Goal: Information Seeking & Learning: Learn about a topic

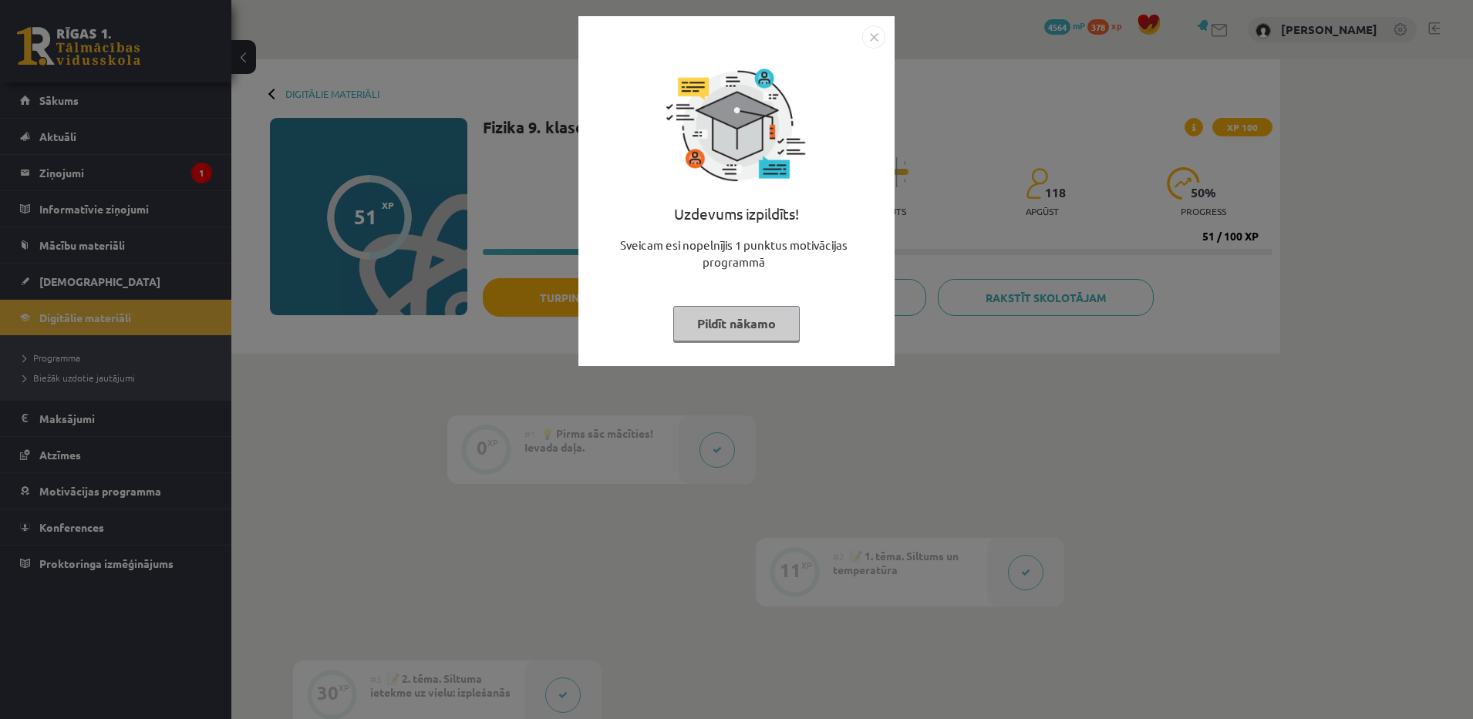
click at [728, 320] on button "Pildīt nākamo" at bounding box center [736, 323] width 126 height 35
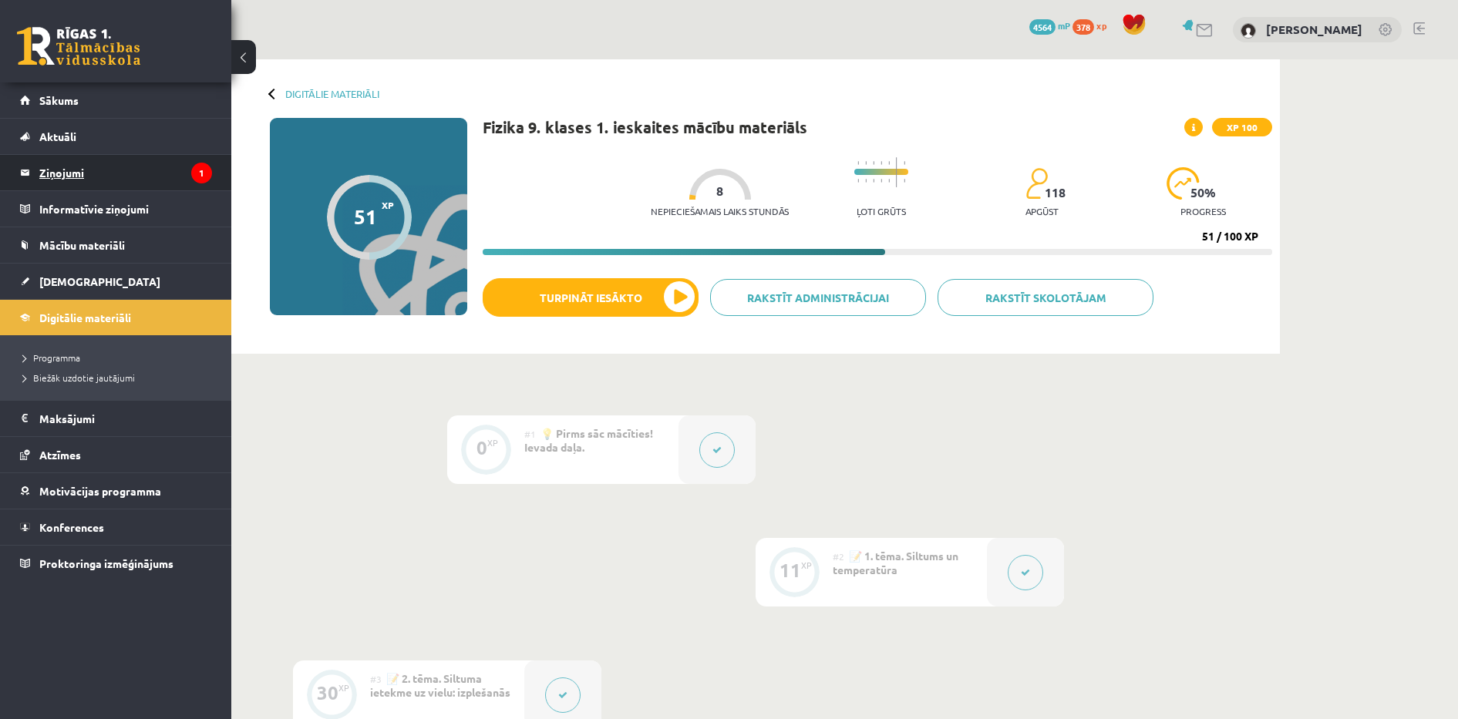
click at [105, 181] on legend "Ziņojumi 1" at bounding box center [125, 172] width 173 height 35
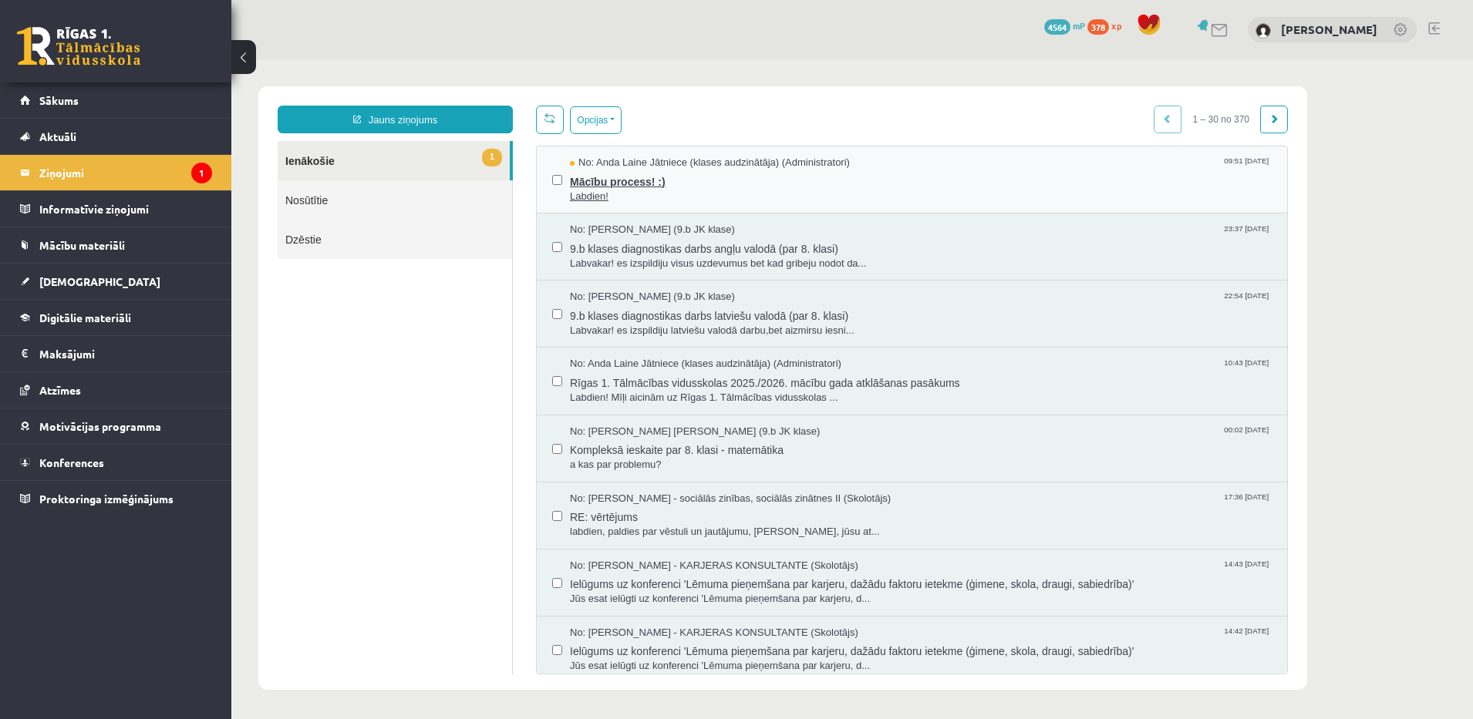
click at [732, 192] on span "Labdien!" at bounding box center [921, 197] width 702 height 15
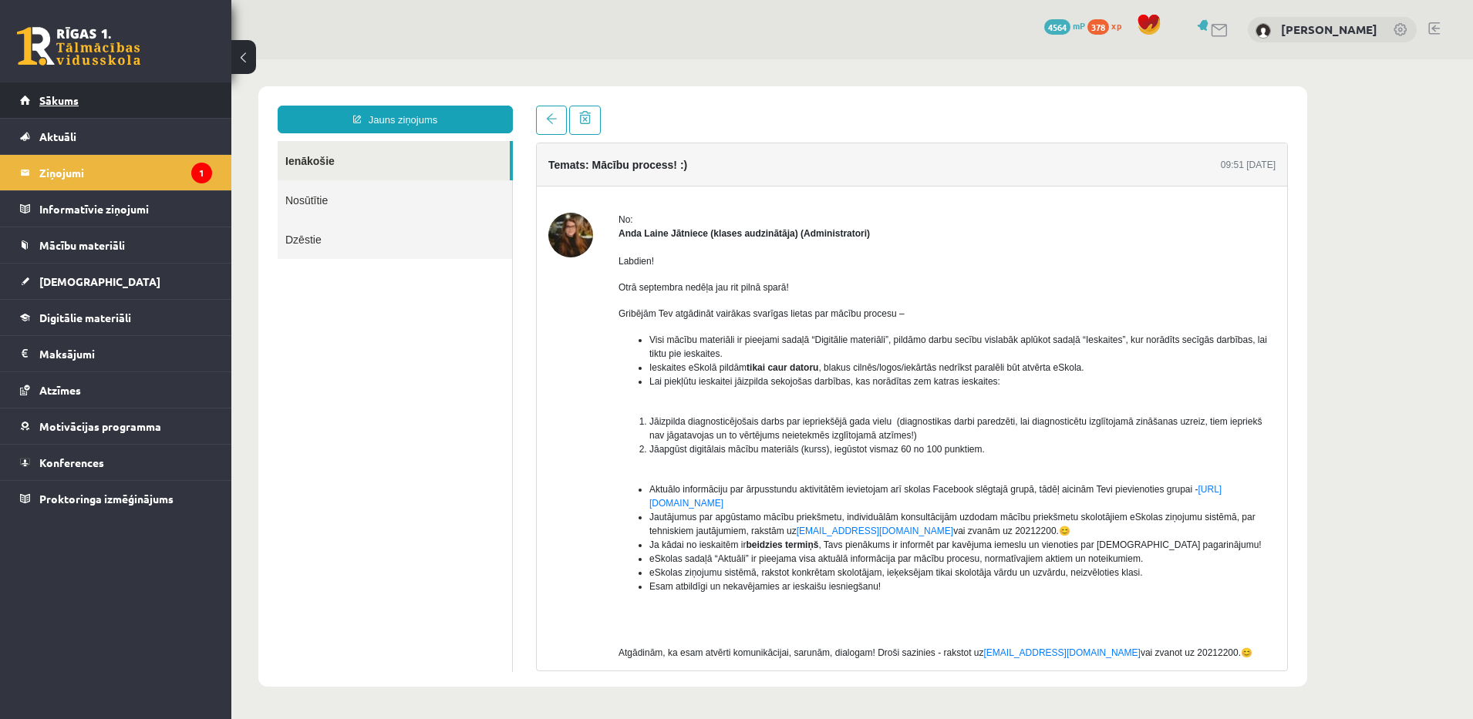
click at [148, 95] on link "Sākums" at bounding box center [116, 100] width 192 height 35
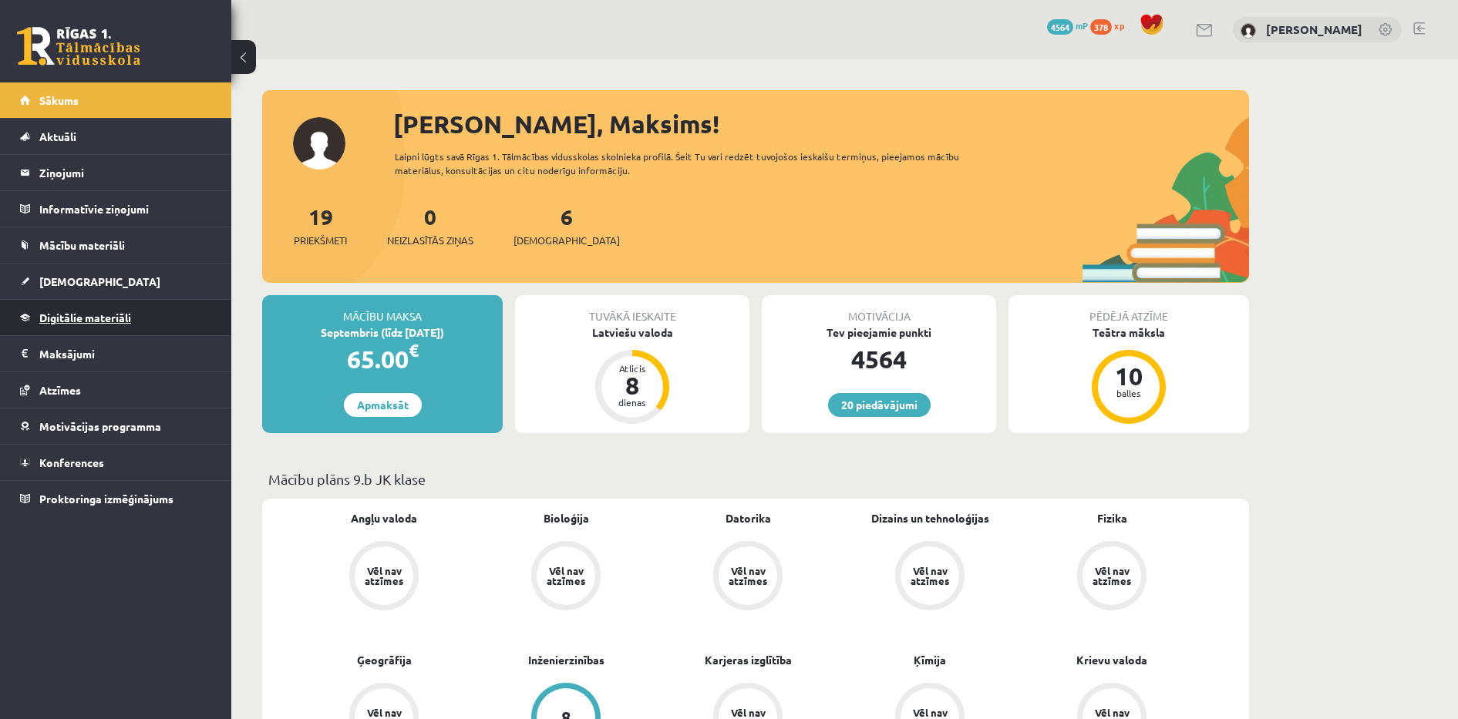
click at [99, 315] on span "Digitālie materiāli" at bounding box center [85, 318] width 92 height 14
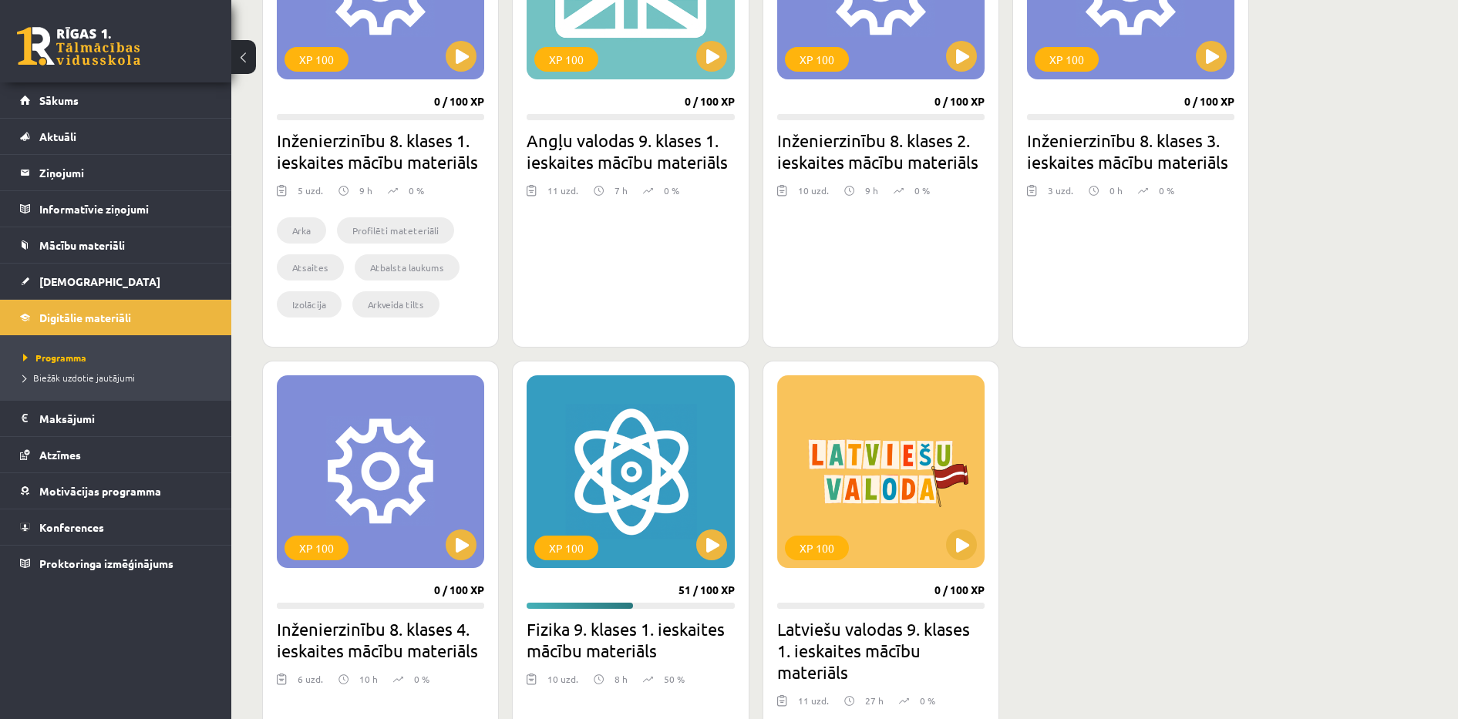
scroll to position [1195, 0]
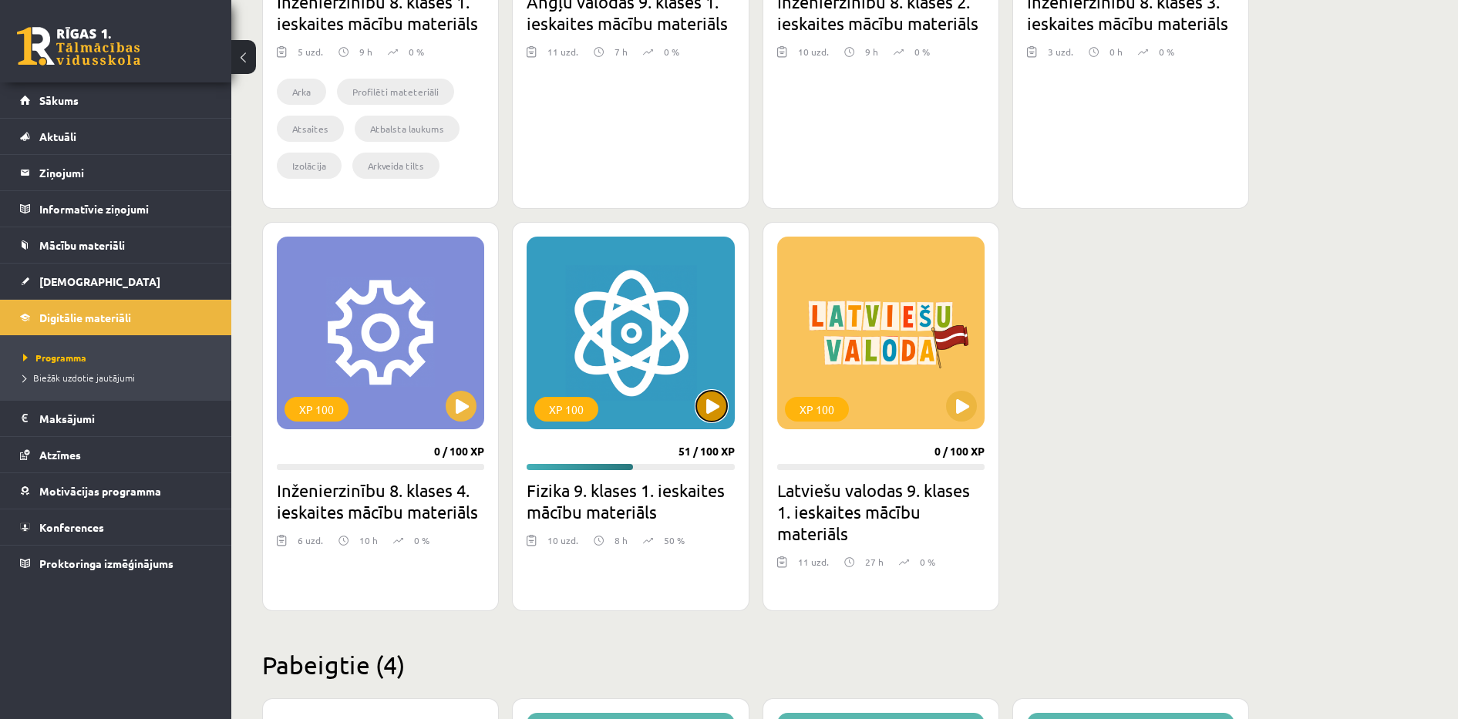
click at [704, 416] on button at bounding box center [711, 406] width 31 height 31
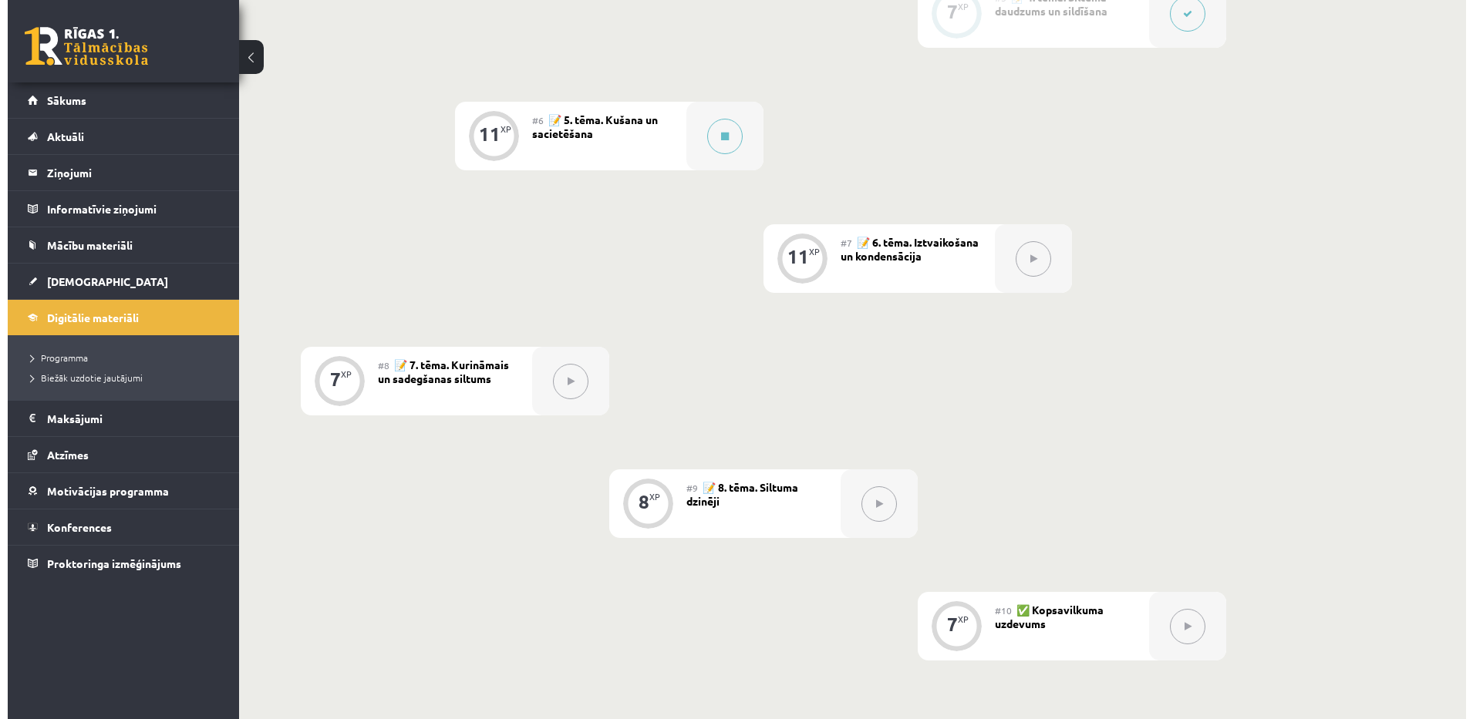
scroll to position [925, 0]
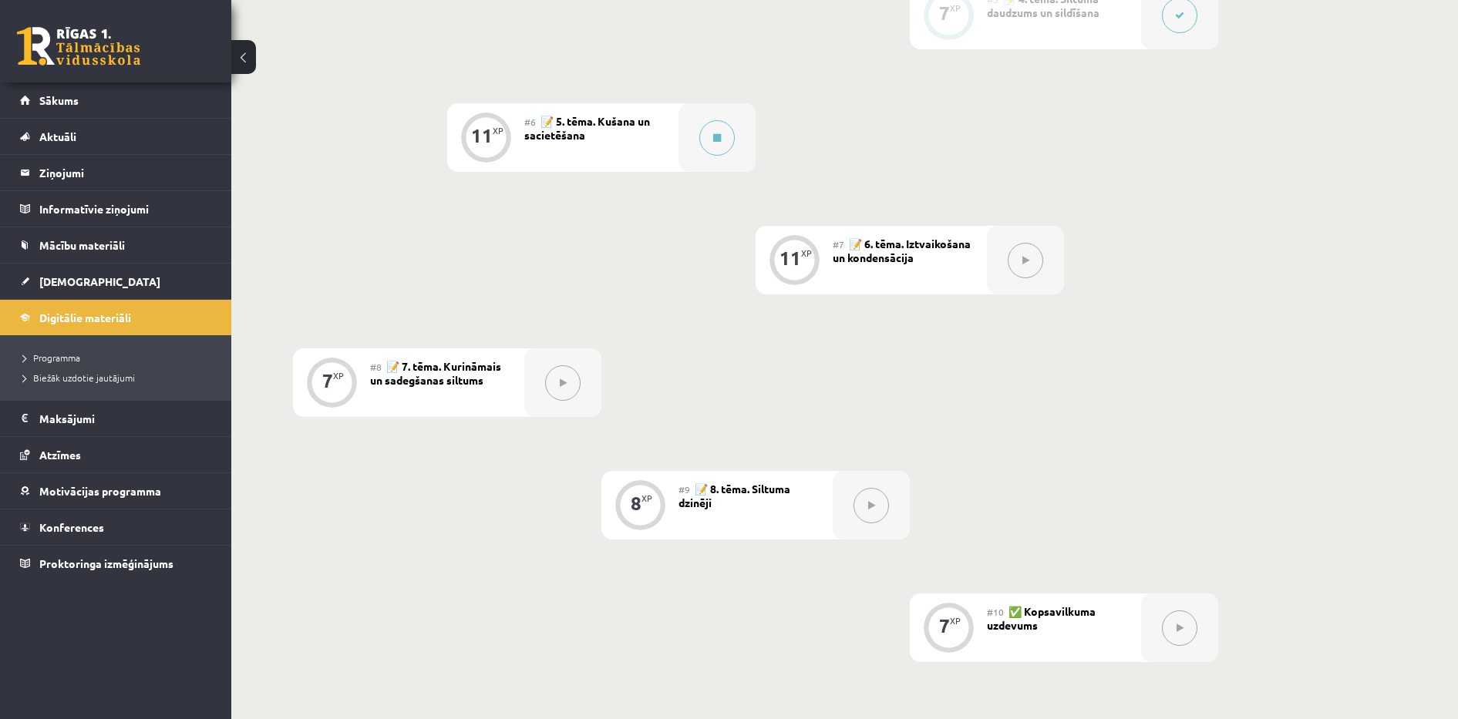
click at [632, 136] on div "#6 📝 5. tēma. Kušana un sacietēšana" at bounding box center [601, 137] width 154 height 69
click at [694, 134] on div at bounding box center [717, 137] width 77 height 69
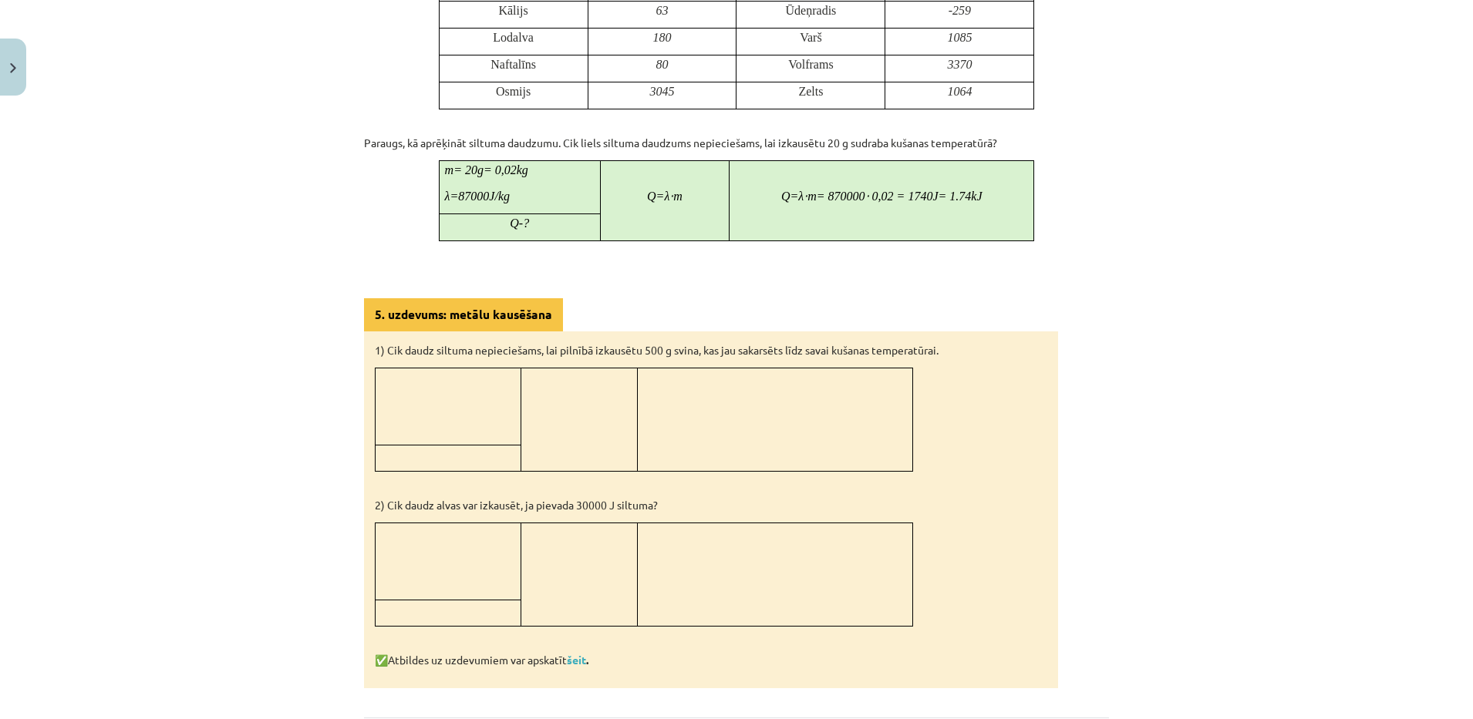
scroll to position [1029, 0]
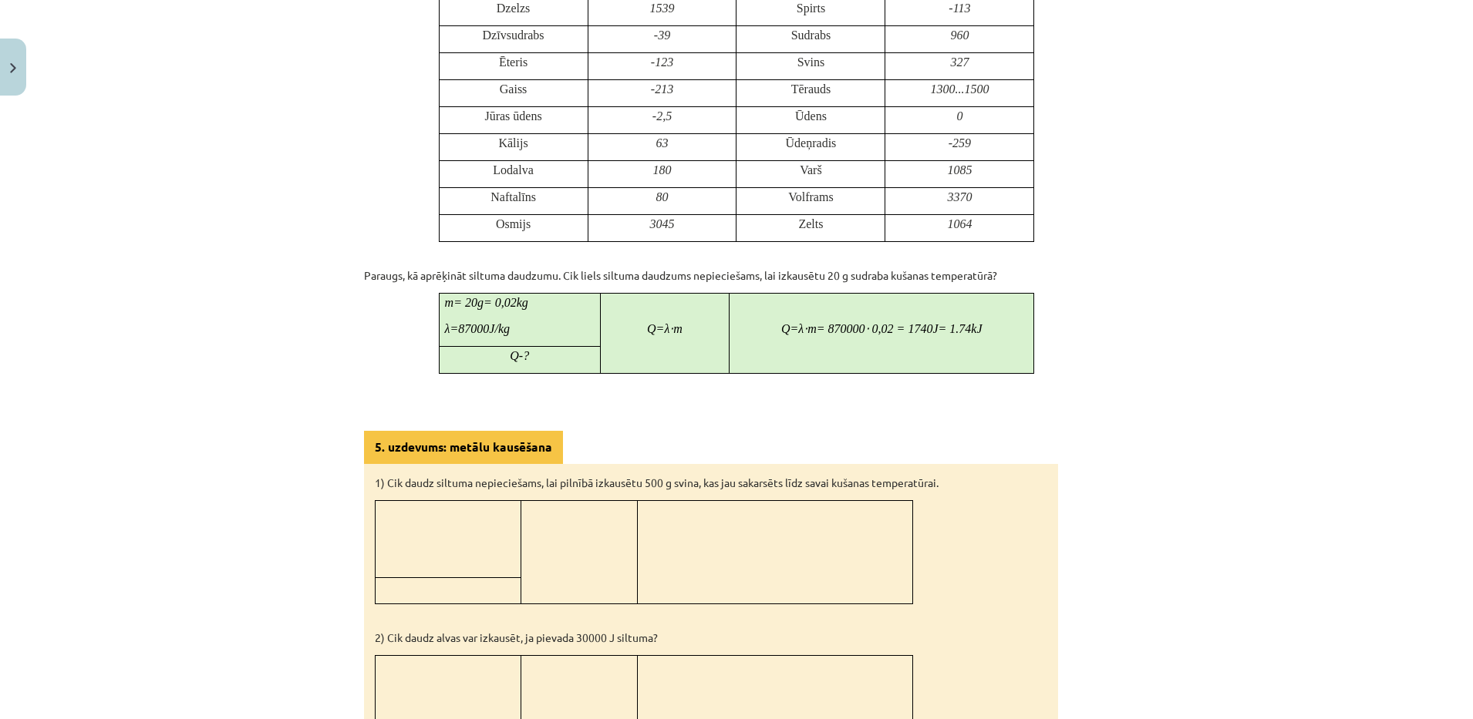
click at [126, 258] on div "Mācību tēma: Fizika 9. klases 1. ieskaites mācību materiāls #6 📝 5. tēma. Kušan…" at bounding box center [736, 359] width 1473 height 719
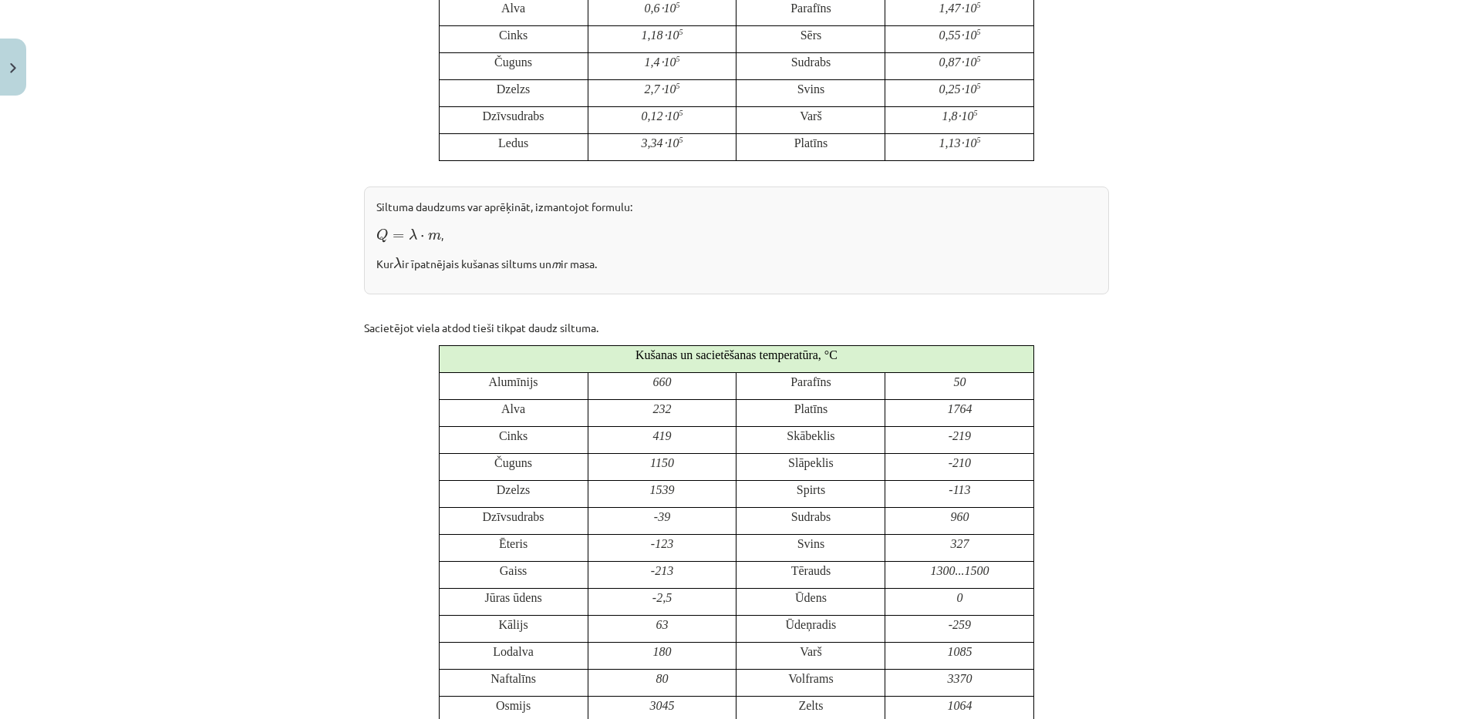
scroll to position [0, 0]
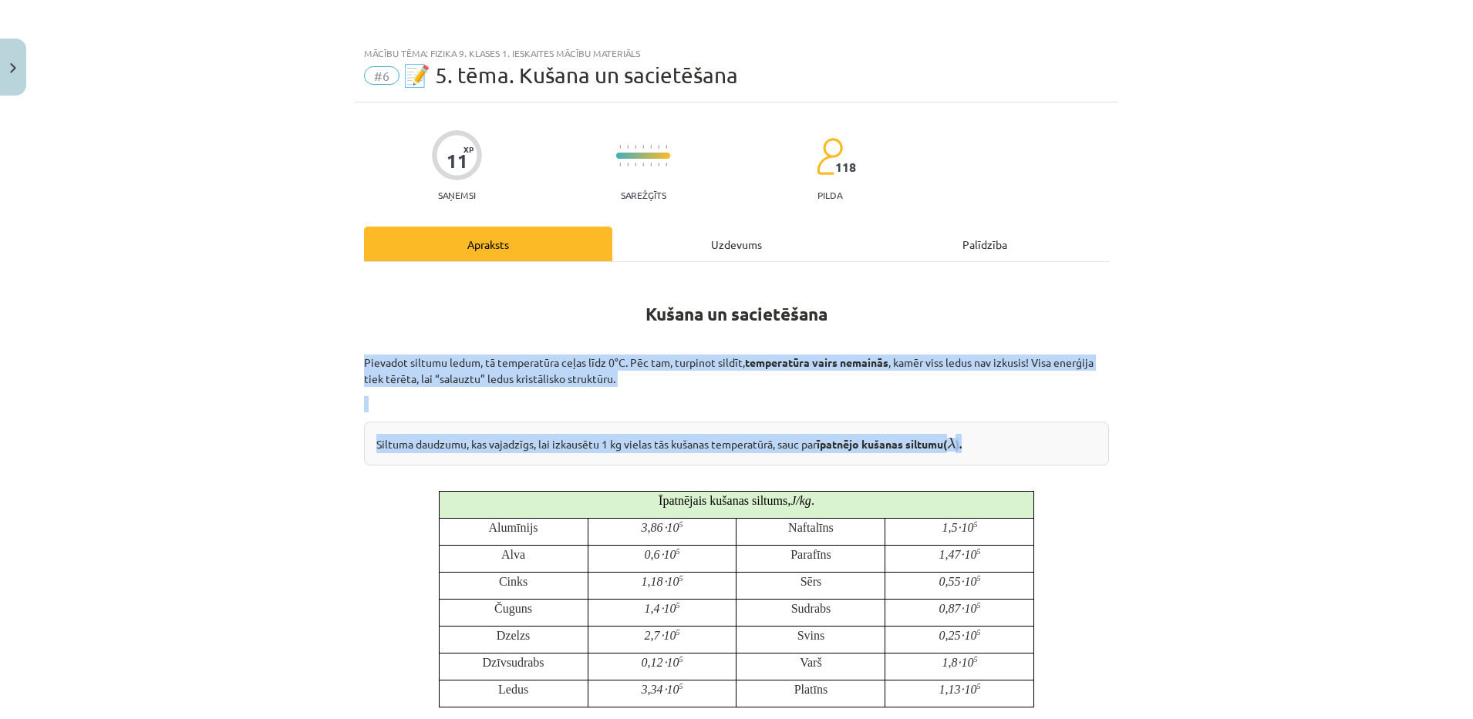
drag, startPoint x: 328, startPoint y: 359, endPoint x: 967, endPoint y: 441, distance: 644.4
click at [967, 441] on div "Mācību tēma: Fizika 9. klases 1. ieskaites mācību materiāls #6 📝 5. tēma. Kušan…" at bounding box center [736, 359] width 1473 height 719
copy div "Pievadot siltumu ledum, tā temperatūra ceļas līdz 0°C. Pēc tam, turpinot sildīt…"
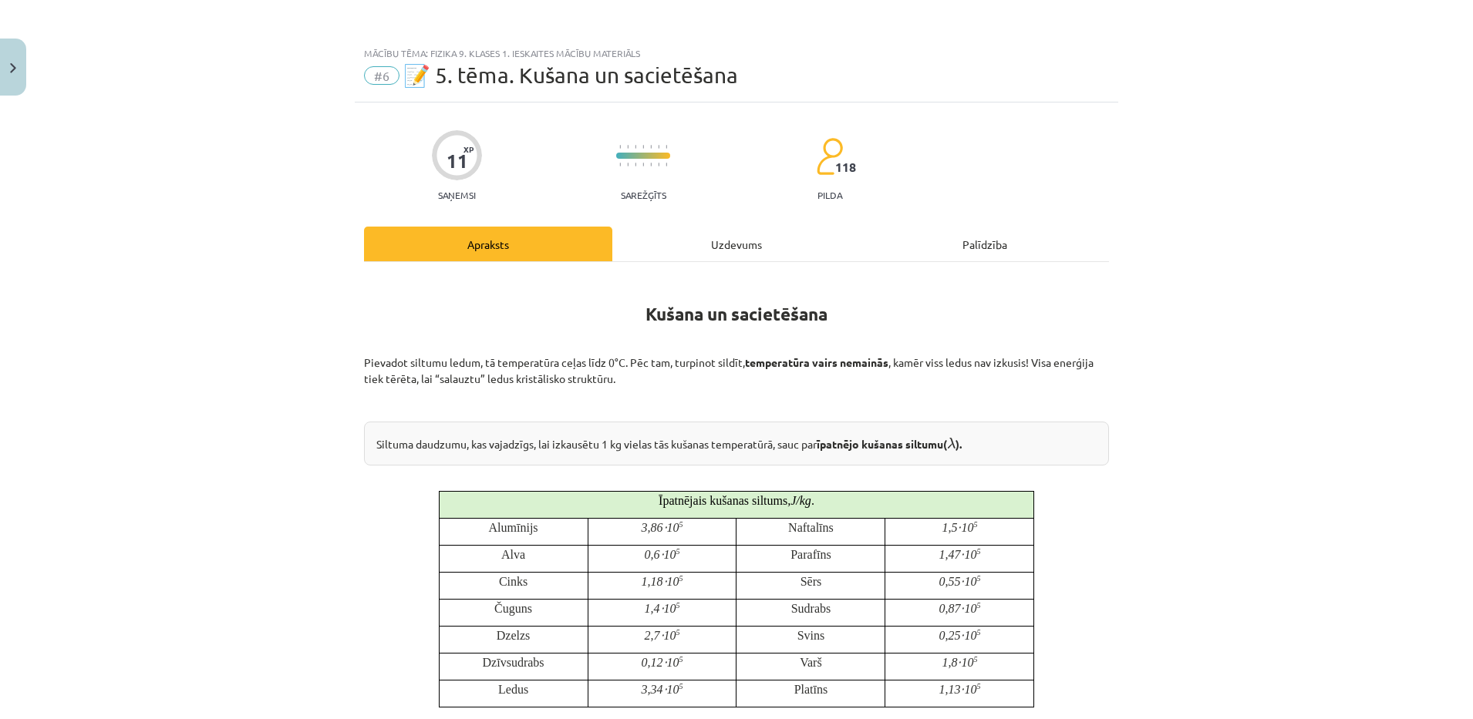
click at [153, 284] on div "Mācību tēma: Fizika 9. klases 1. ieskaites mācību materiāls #6 📝 5. tēma. Kušan…" at bounding box center [736, 359] width 1473 height 719
drag, startPoint x: 632, startPoint y: 685, endPoint x: 708, endPoint y: 689, distance: 75.7
click at [708, 689] on p "3,34⋅ 10 5" at bounding box center [662, 689] width 137 height 17
copy p "3,34⋅ 10 5"
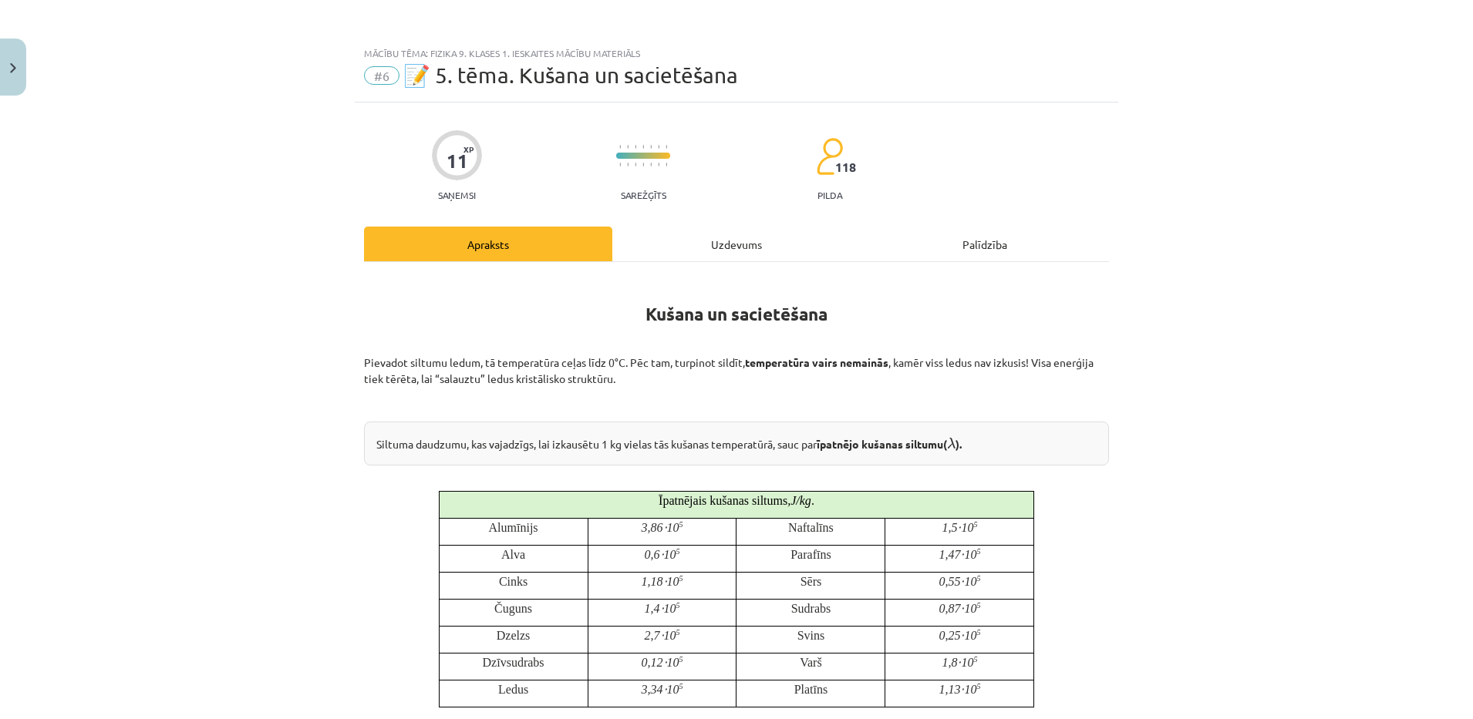
click at [303, 469] on div "Mācību tēma: Fizika 9. klases 1. ieskaites mācību materiāls #6 📝 5. tēma. Kušan…" at bounding box center [736, 359] width 1473 height 719
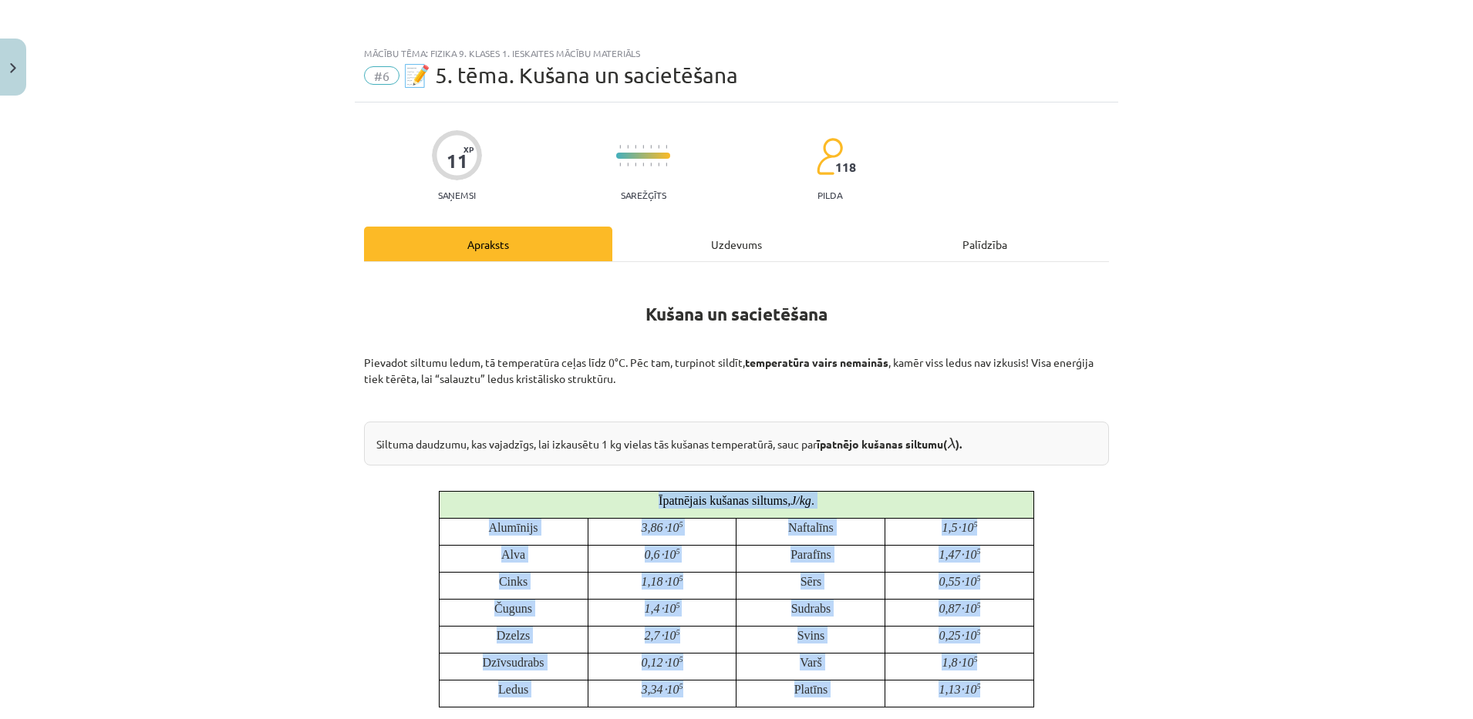
drag, startPoint x: 633, startPoint y: 484, endPoint x: 992, endPoint y: 694, distance: 415.4
copy div "Īpatnējais kušanas siltums , J / kg . Alumīnijs 3,86⋅ 10 5 Naftalīns 1,5⋅ 10 5 …"
click at [286, 651] on div "Mācību tēma: Fizika 9. klases 1. ieskaites mācību materiāls #6 📝 5. tēma. Kušan…" at bounding box center [736, 359] width 1473 height 719
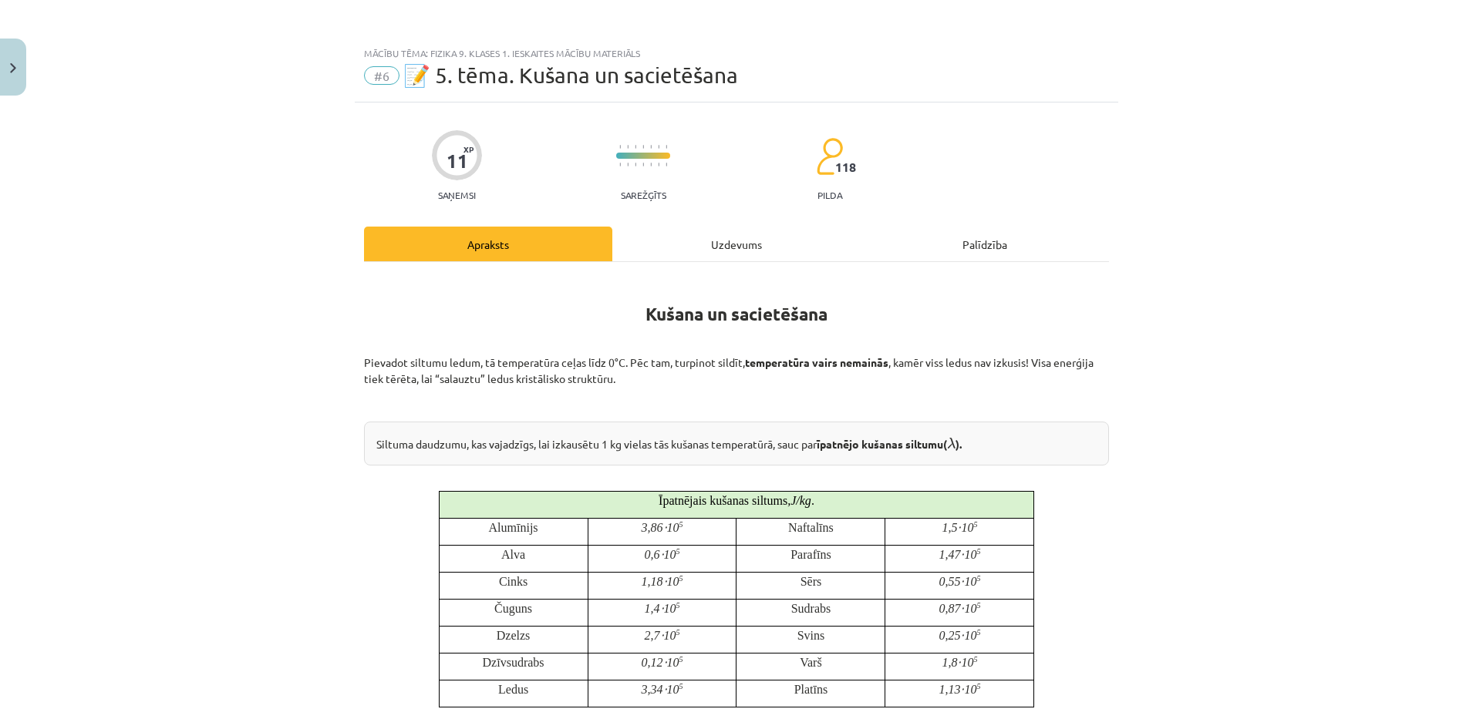
click at [669, 241] on div "Uzdevums" at bounding box center [736, 244] width 248 height 35
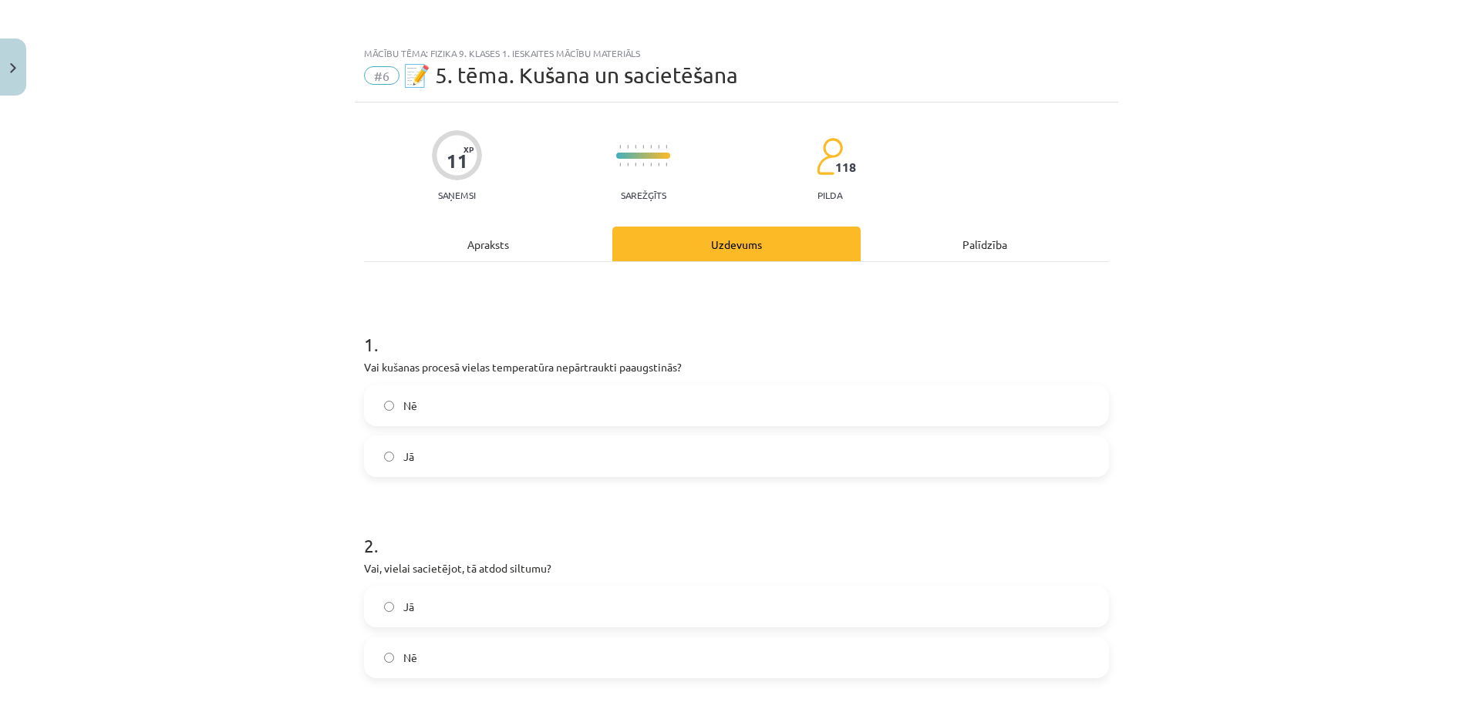
scroll to position [39, 0]
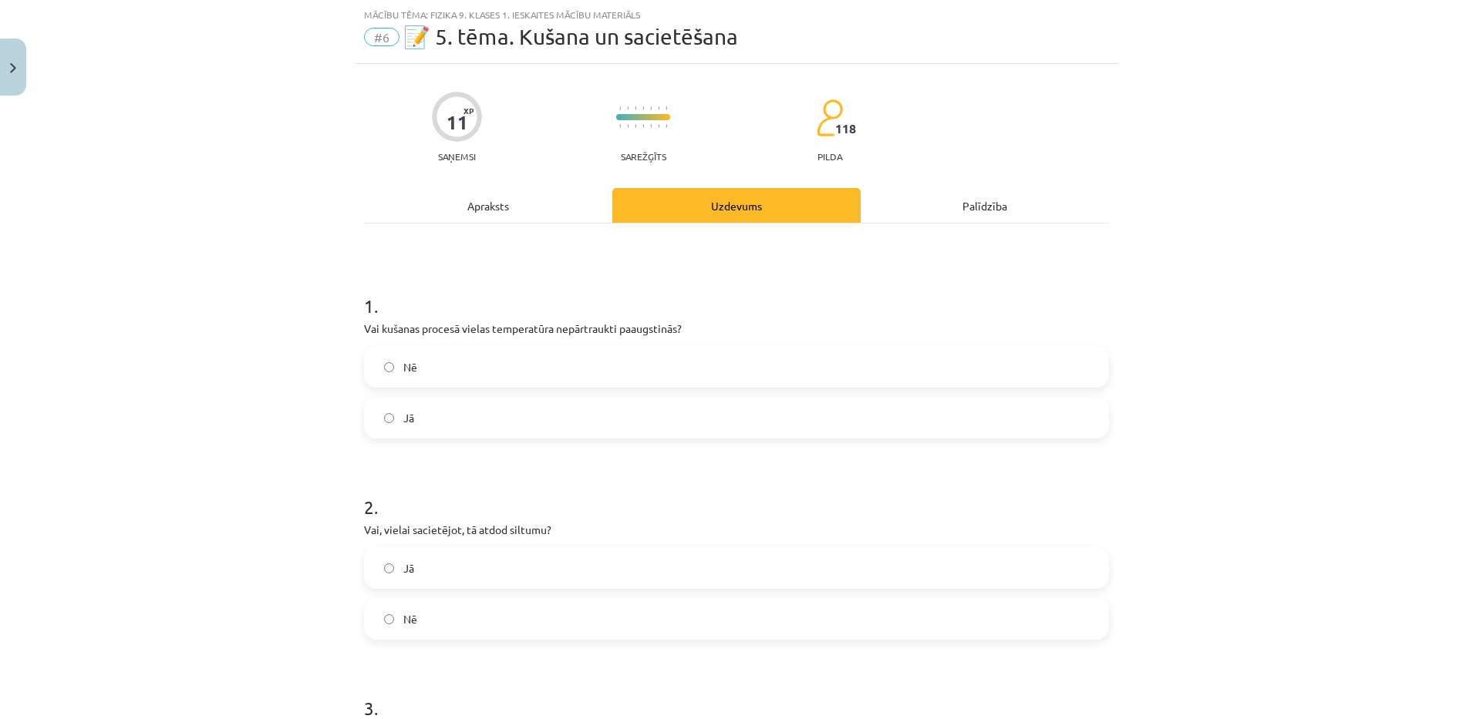
click at [438, 429] on label "Jā" at bounding box center [736, 418] width 742 height 39
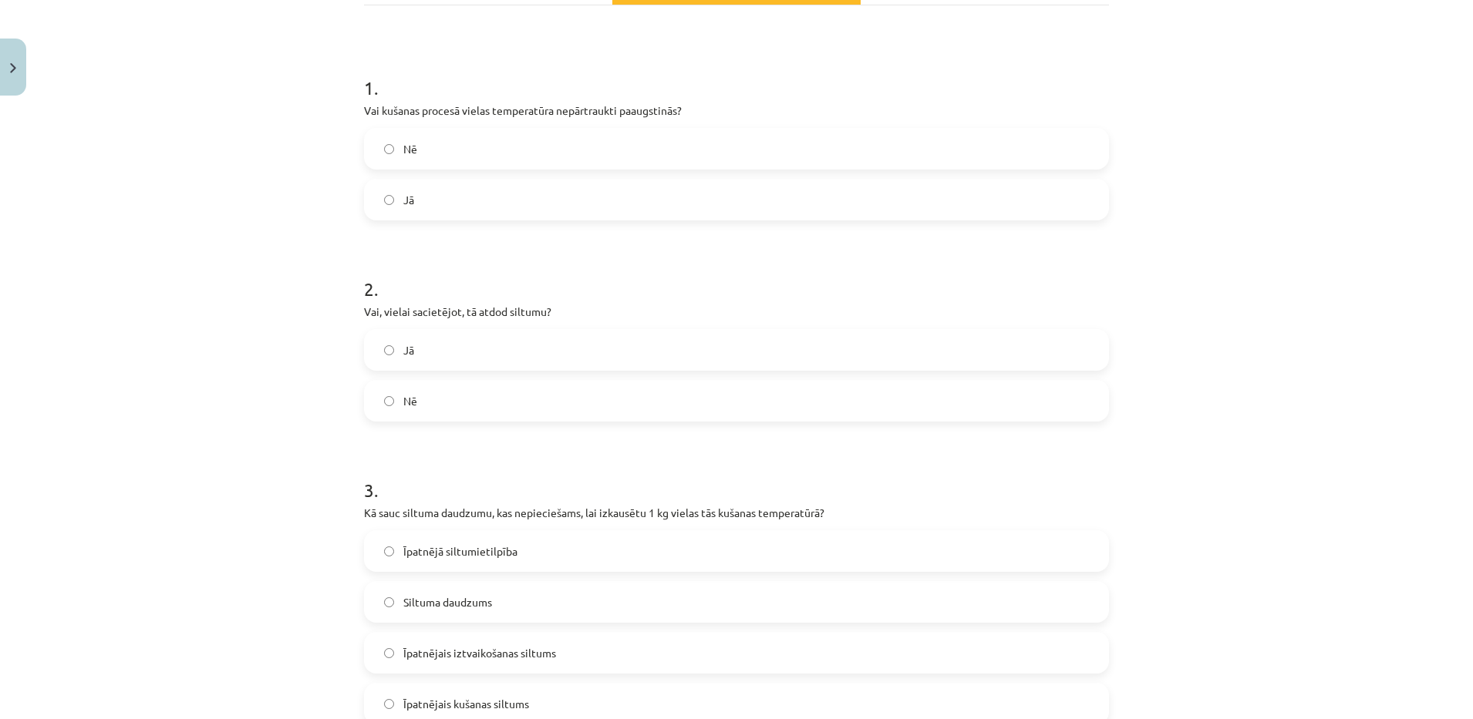
scroll to position [265, 0]
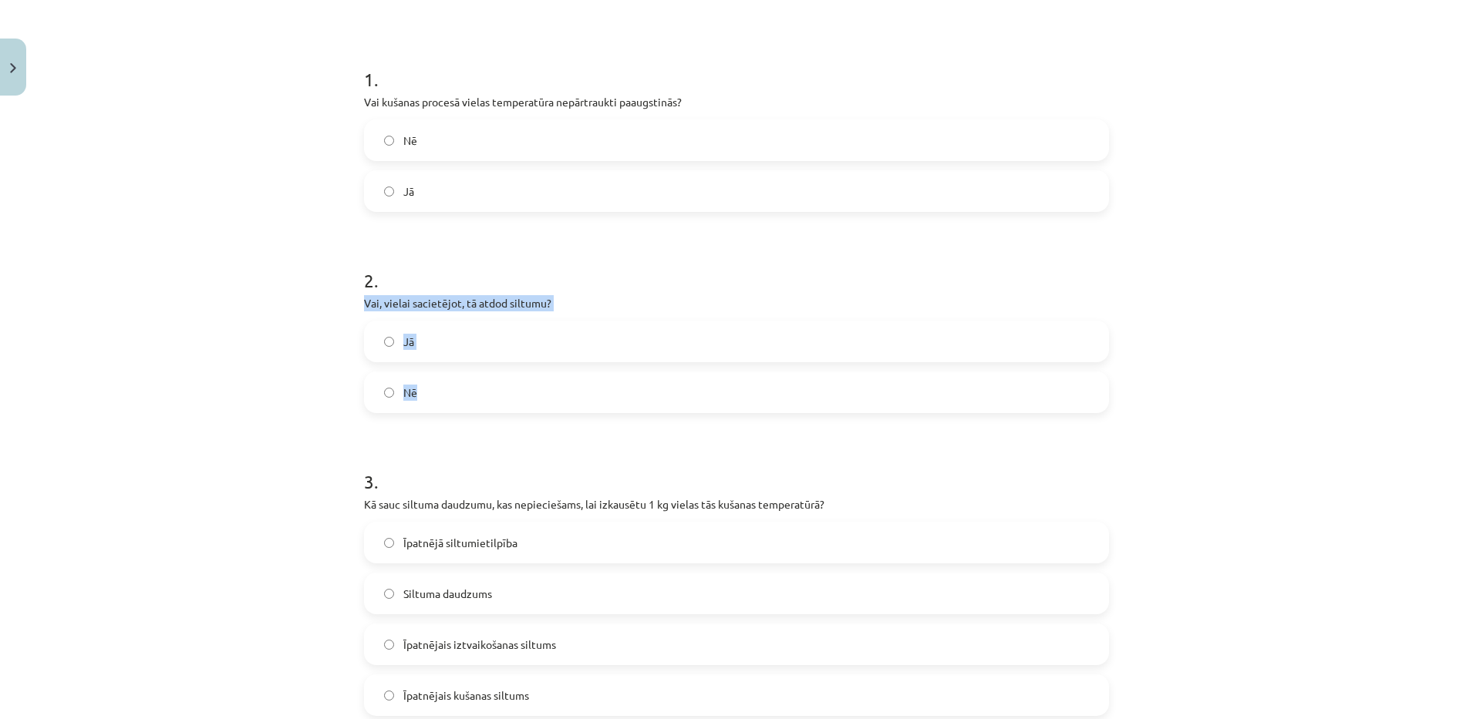
drag, startPoint x: 349, startPoint y: 304, endPoint x: 475, endPoint y: 383, distance: 149.3
click at [475, 383] on div "11 XP Saņemsi Sarežģīts 118 pilda Apraksts Uzdevums Palīdzība 1 . Vai kušanas p…" at bounding box center [736, 624] width 763 height 1574
copy div "Vai, vielai sacietējot, tā atdod siltumu? Jā Nē"
click at [386, 334] on label "Jā" at bounding box center [736, 341] width 742 height 39
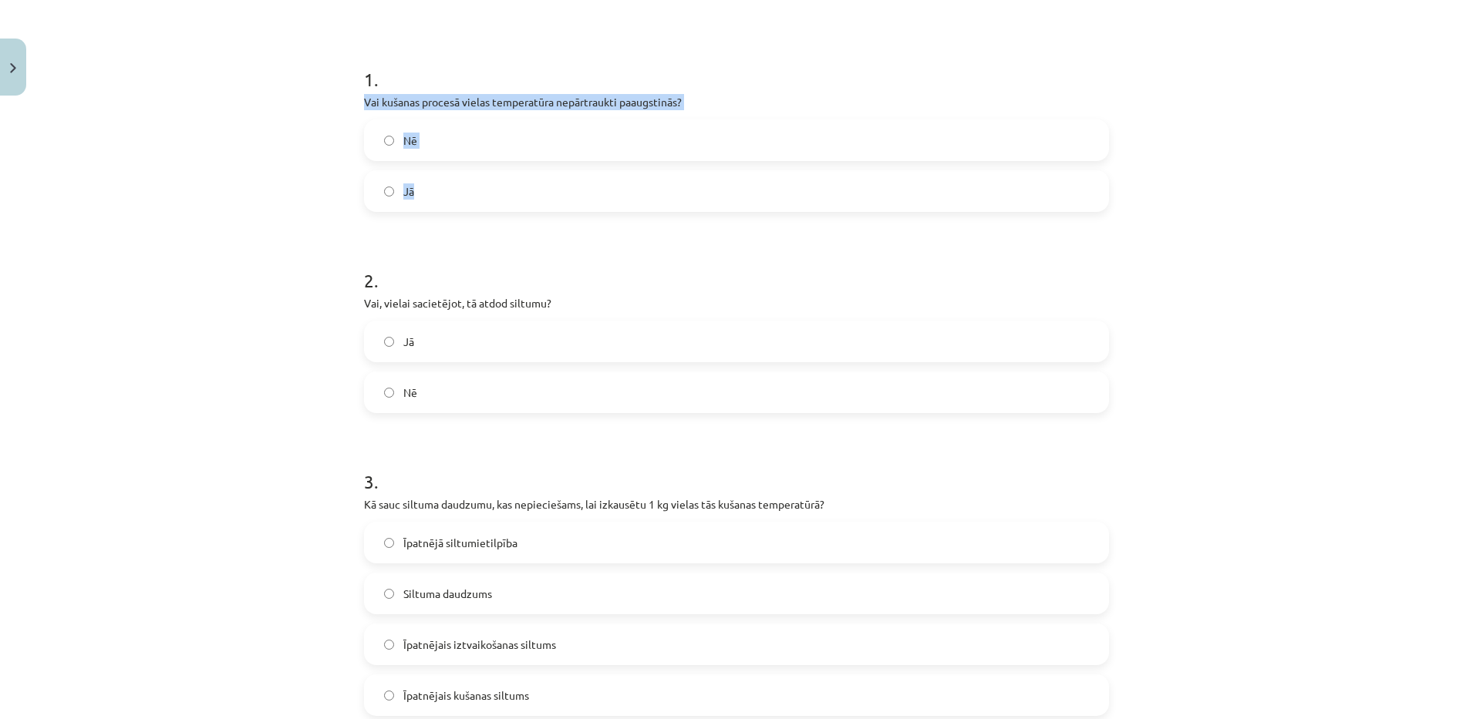
drag, startPoint x: 358, startPoint y: 100, endPoint x: 452, endPoint y: 181, distance: 124.1
click at [452, 181] on div "1 . Vai kušanas procesā vielas temperatūra nepārtraukti paaugstinās? Nē Jā" at bounding box center [736, 127] width 745 height 170
copy div "Vai kušanas procesā vielas temperatūra nepārtraukti paaugstinās? Nē Jā"
click at [437, 137] on label "Nē" at bounding box center [736, 140] width 742 height 39
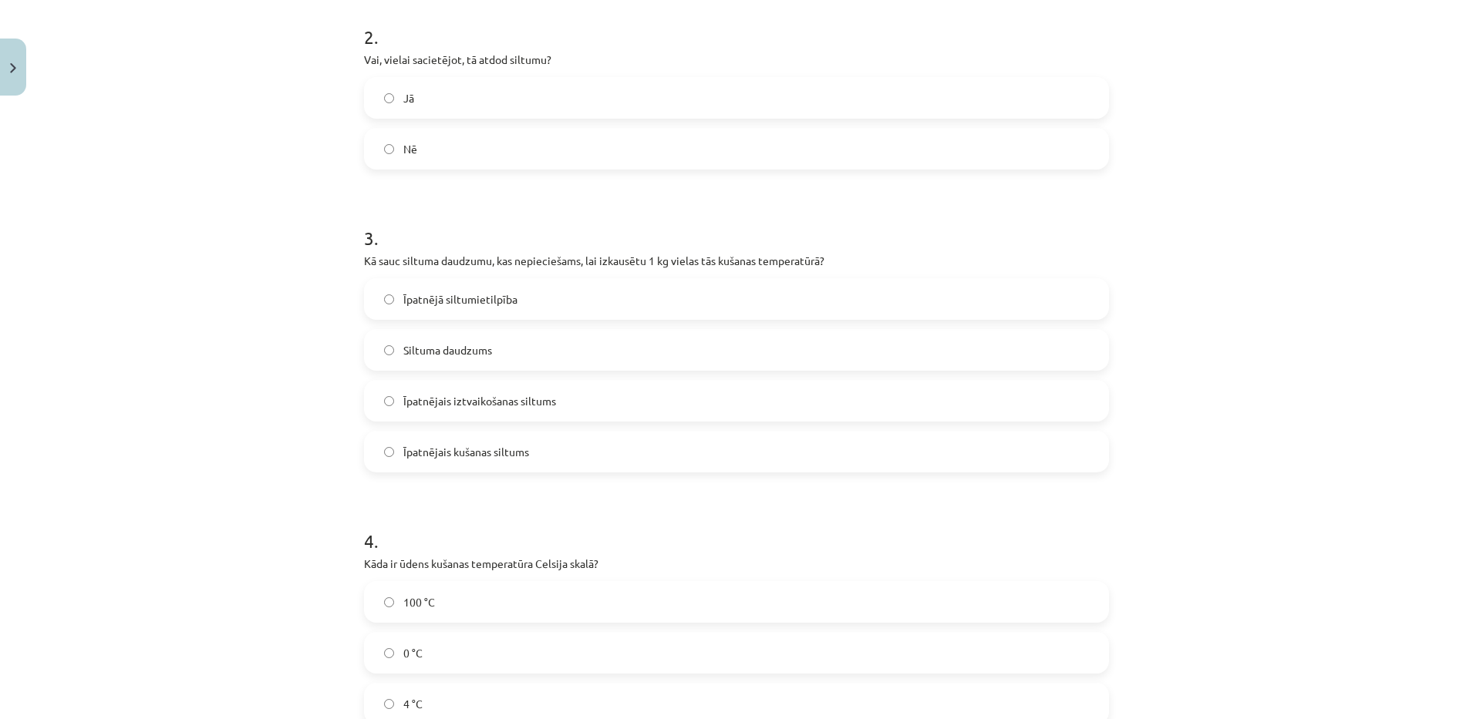
scroll to position [511, 0]
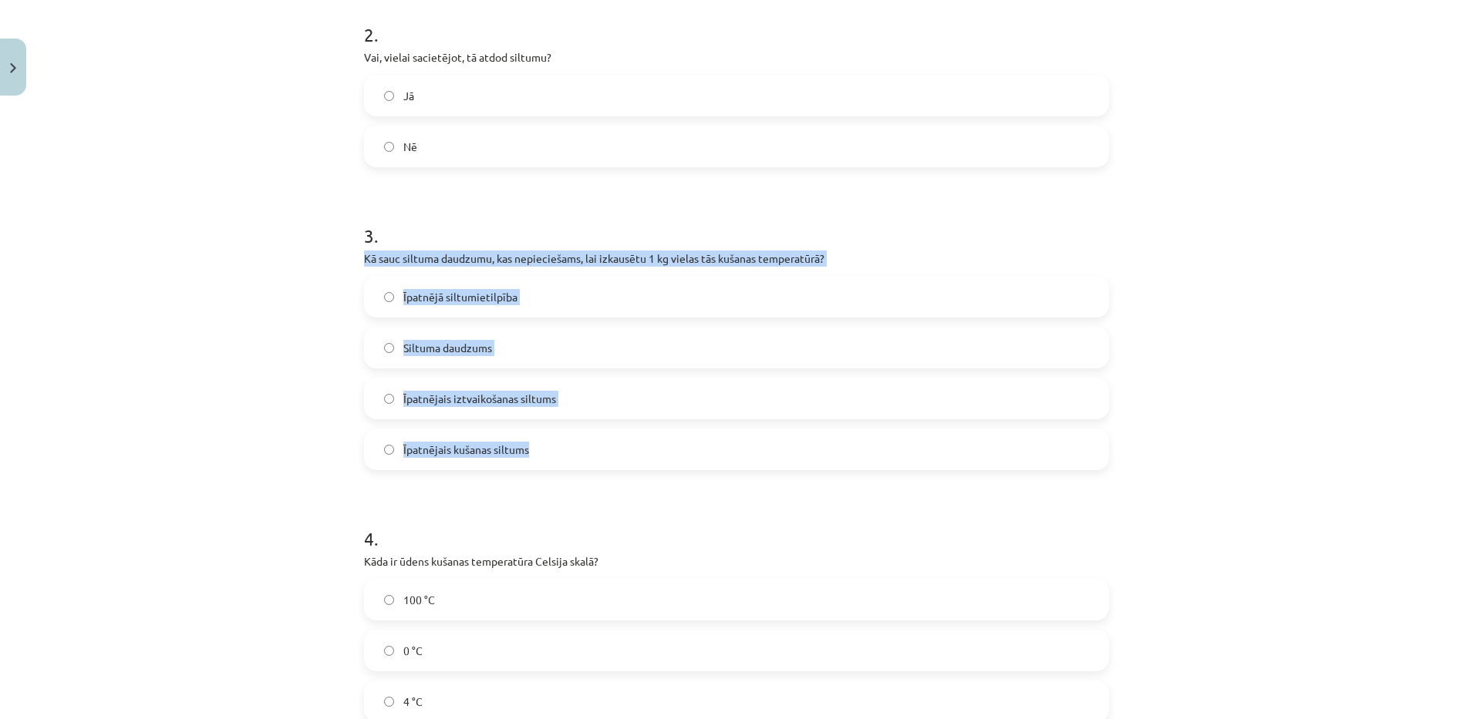
drag, startPoint x: 352, startPoint y: 257, endPoint x: 591, endPoint y: 433, distance: 297.2
click at [591, 433] on div "11 XP Saņemsi Sarežģīts 118 pilda Apraksts Uzdevums Palīdzība 1 . Vai kušanas p…" at bounding box center [736, 378] width 763 height 1574
copy div "Kā sauc siltuma daudzumu, kas nepieciešams, lai izkausētu 1 kg vielas tās kušan…"
click at [308, 377] on div "Mācību tēma: Fizika 9. klases 1. ieskaites mācību materiāls #6 📝 5. tēma. Kušan…" at bounding box center [736, 359] width 1473 height 719
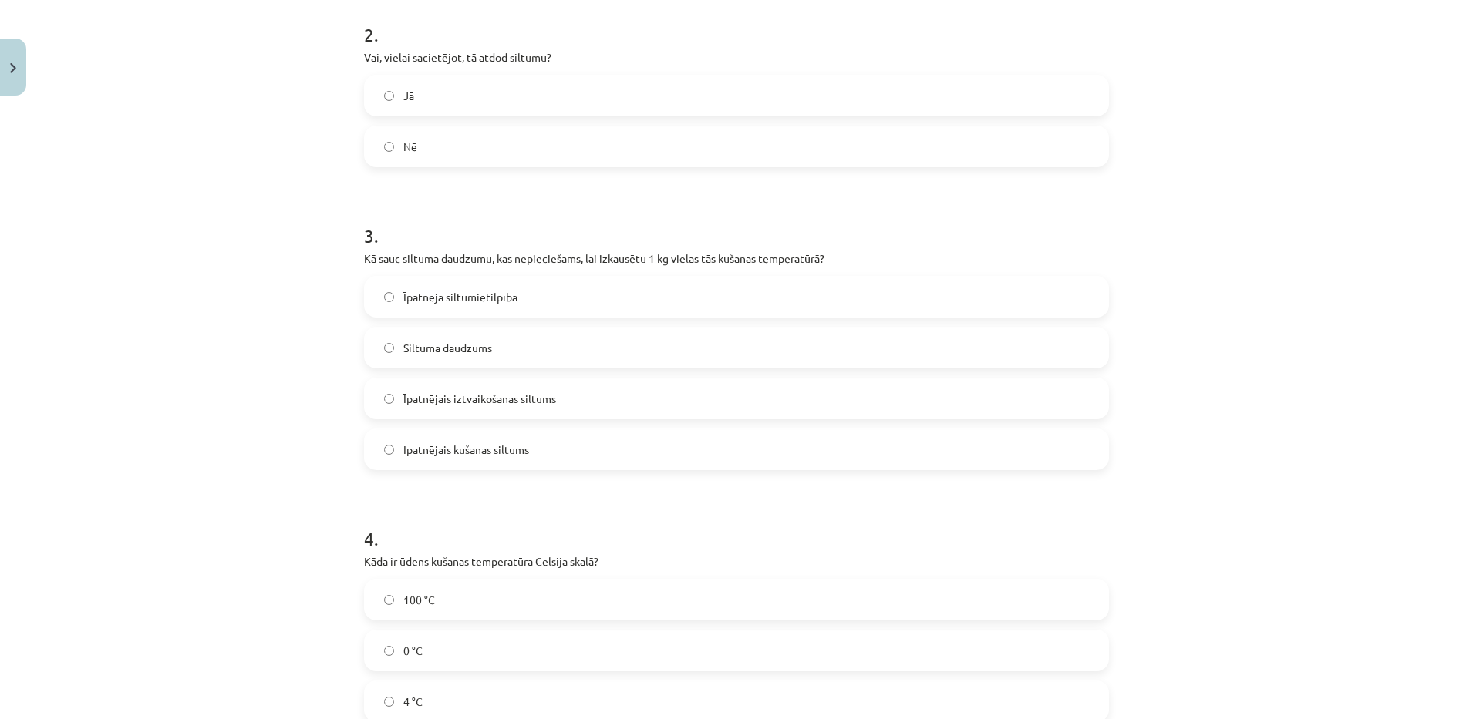
click at [521, 463] on label "Īpatnējais kušanas siltums" at bounding box center [736, 449] width 742 height 39
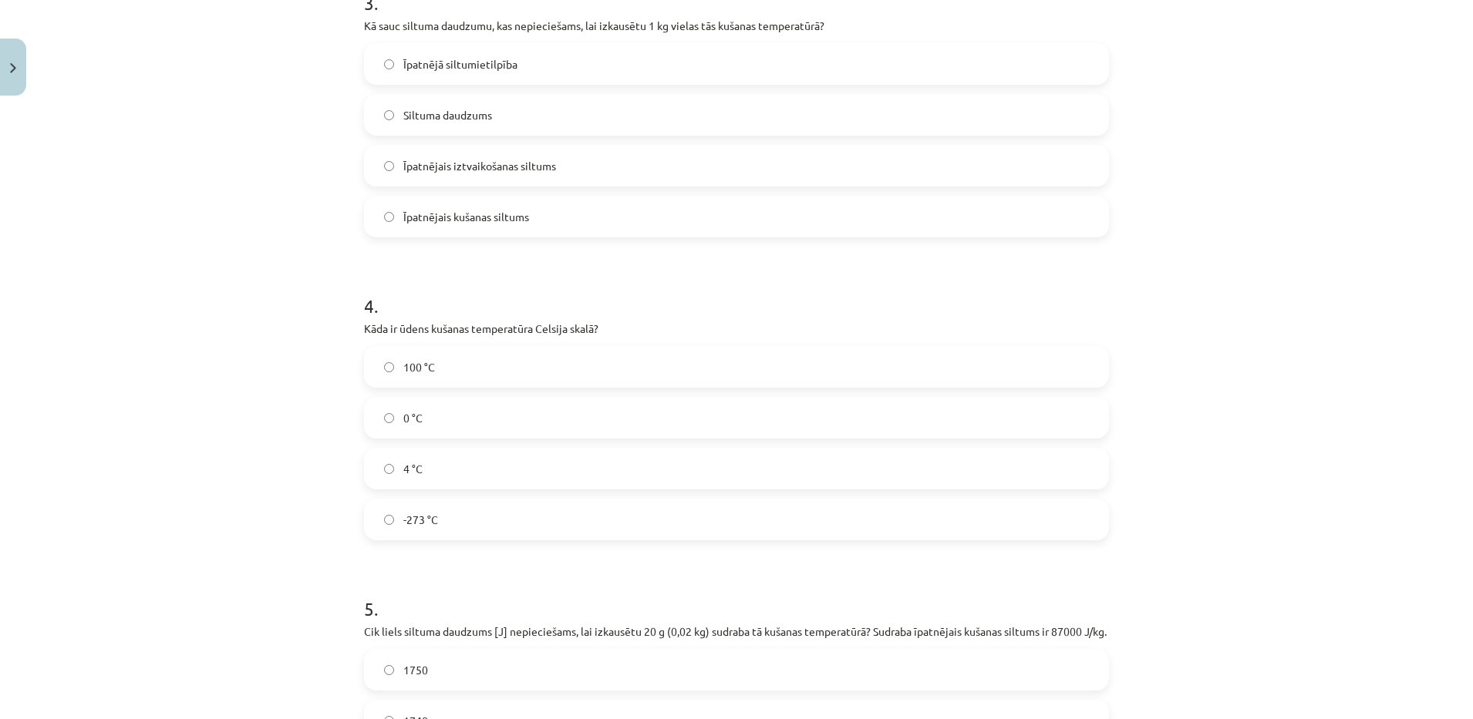
scroll to position [766, 0]
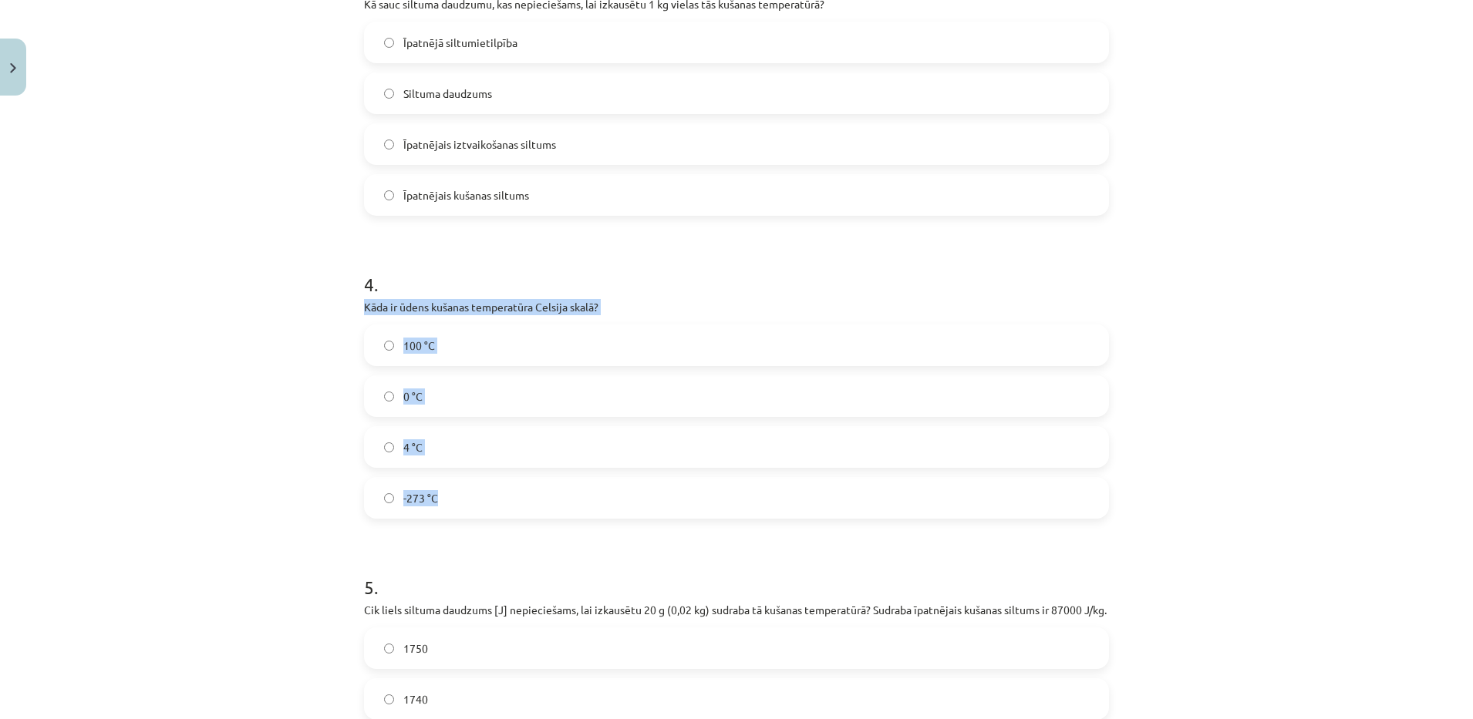
drag, startPoint x: 337, startPoint y: 297, endPoint x: 486, endPoint y: 490, distance: 243.5
click at [486, 490] on div "Mācību tēma: Fizika 9. klases 1. ieskaites mācību materiāls #6 📝 5. tēma. Kušan…" at bounding box center [736, 359] width 1473 height 719
copy div "Kāda ir ūdens kušanas temperatūra Celsija skalā? 100 °C 0 °C 4 °C -273 °C"
click at [209, 441] on div "Mācību tēma: Fizika 9. klases 1. ieskaites mācību materiāls #6 📝 5. tēma. Kušan…" at bounding box center [736, 359] width 1473 height 719
click at [444, 400] on label "0 °C" at bounding box center [736, 396] width 742 height 39
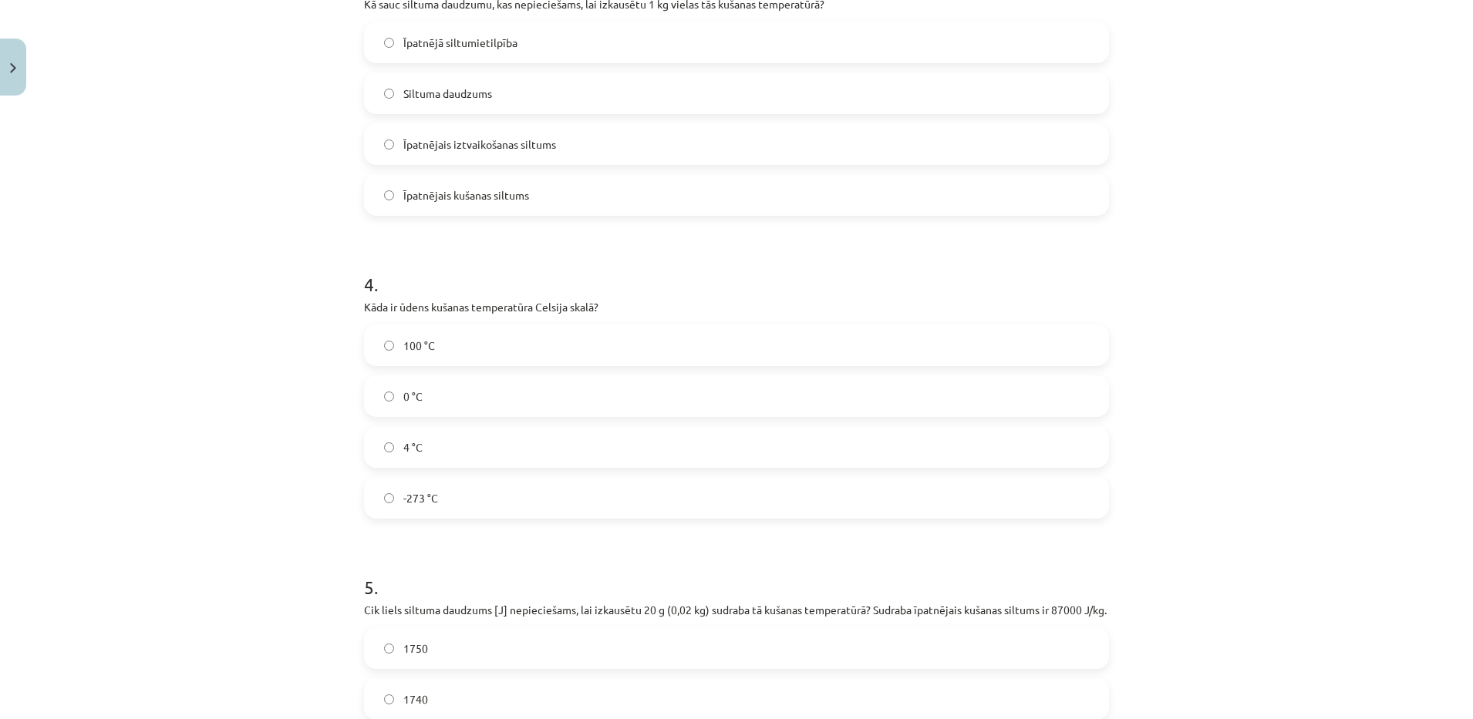
click at [462, 333] on label "100 °C" at bounding box center [736, 345] width 742 height 39
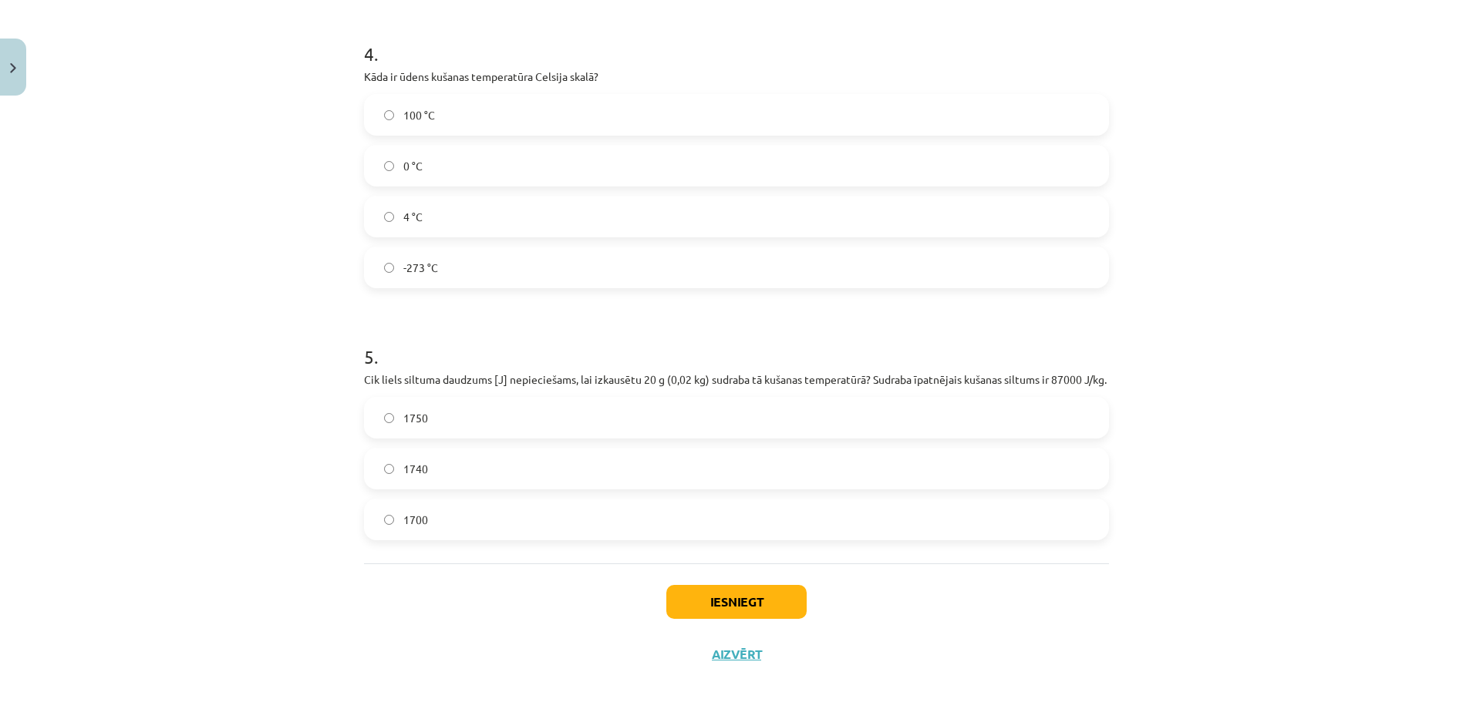
click at [456, 456] on label "1740" at bounding box center [736, 469] width 742 height 39
click at [716, 597] on button "Iesniegt" at bounding box center [736, 602] width 140 height 34
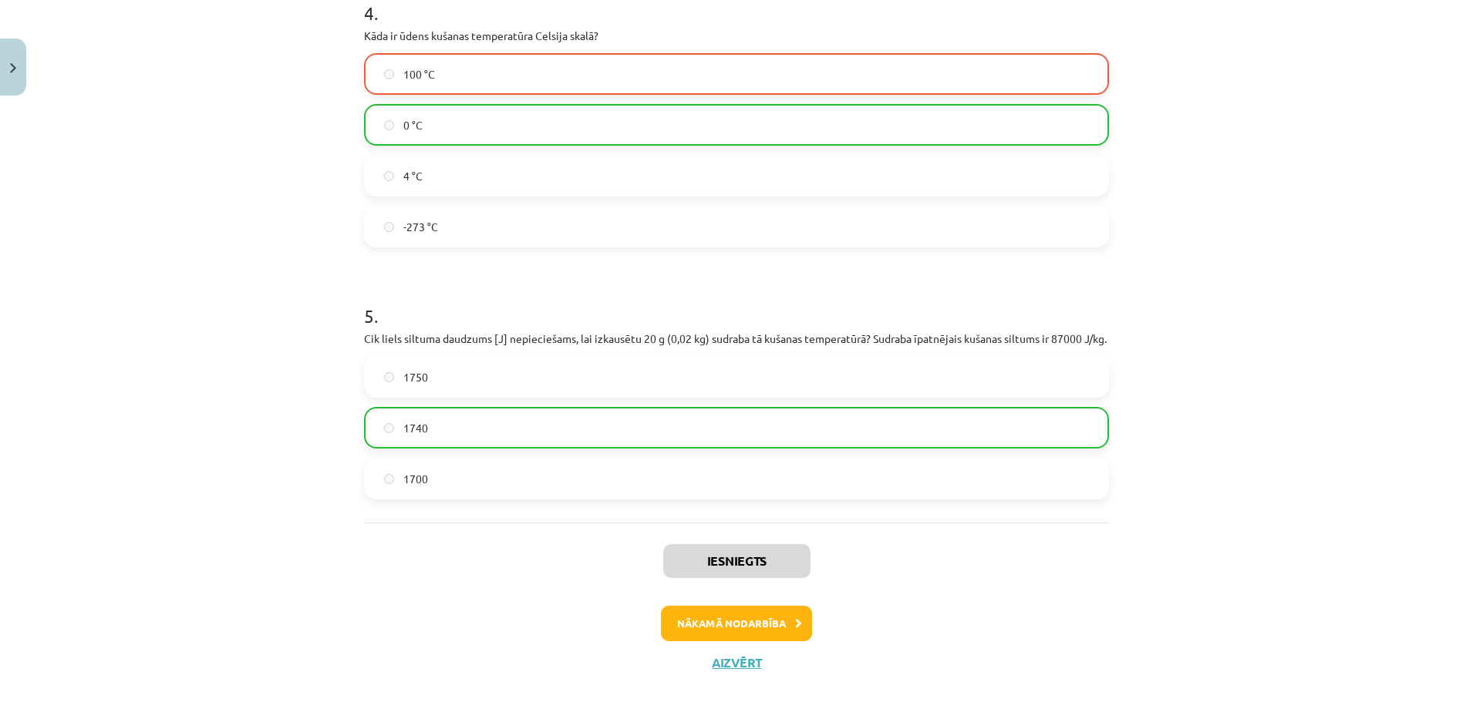
scroll to position [1062, 0]
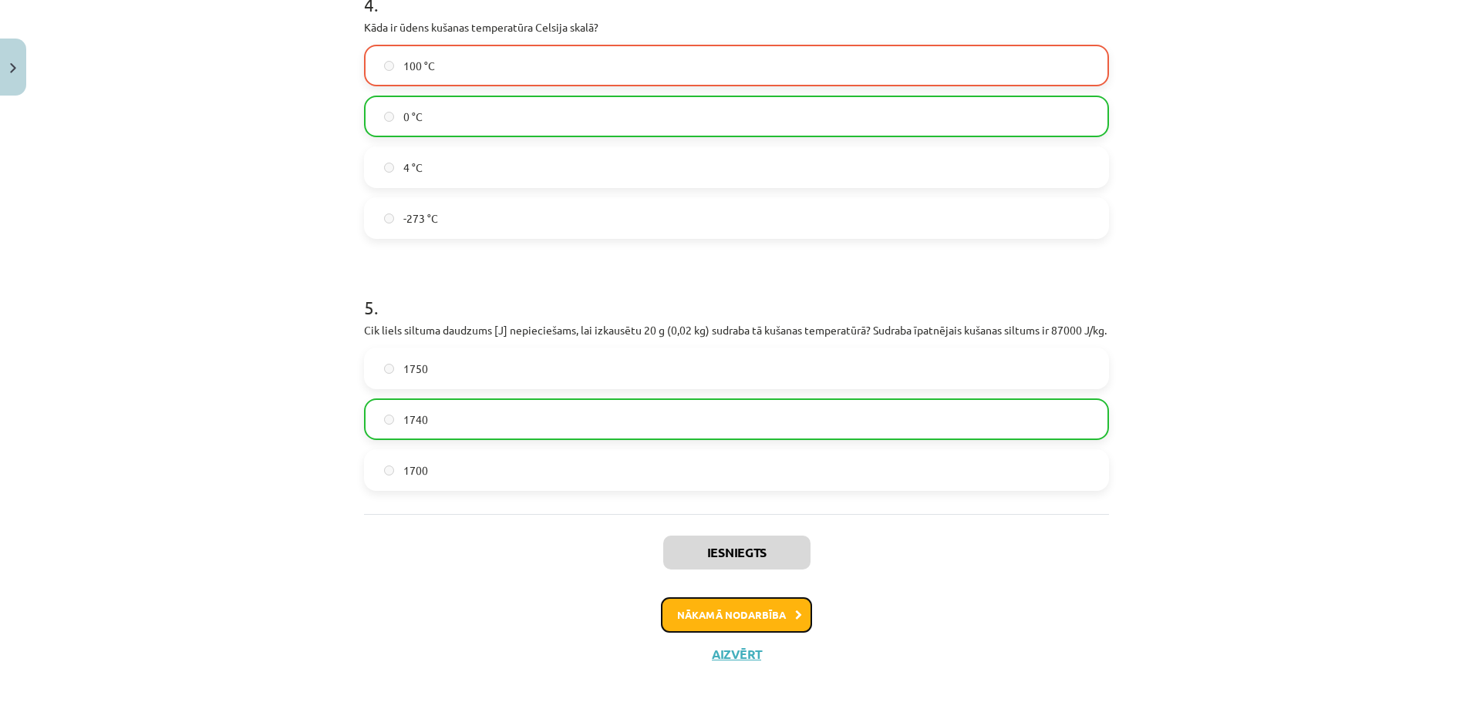
click at [792, 604] on button "Nākamā nodarbība" at bounding box center [736, 615] width 151 height 35
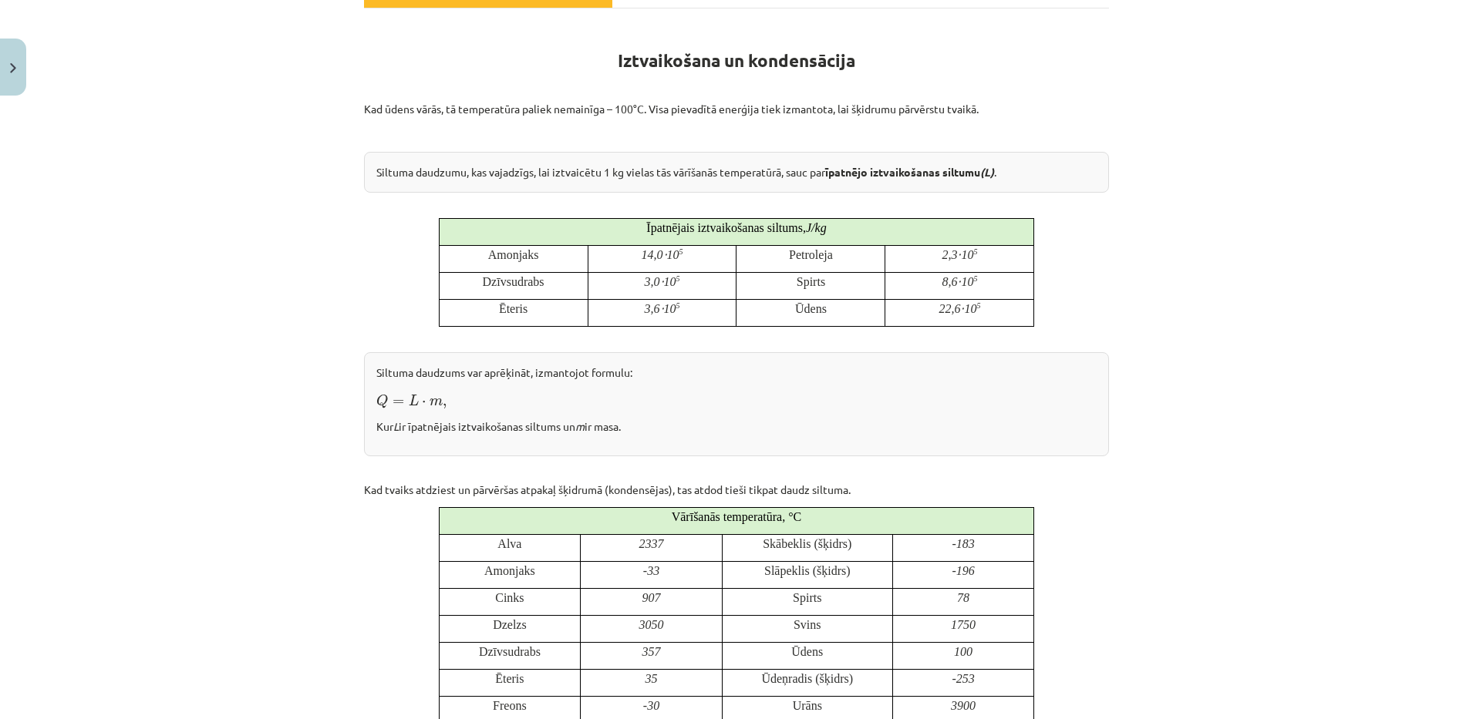
scroll to position [0, 0]
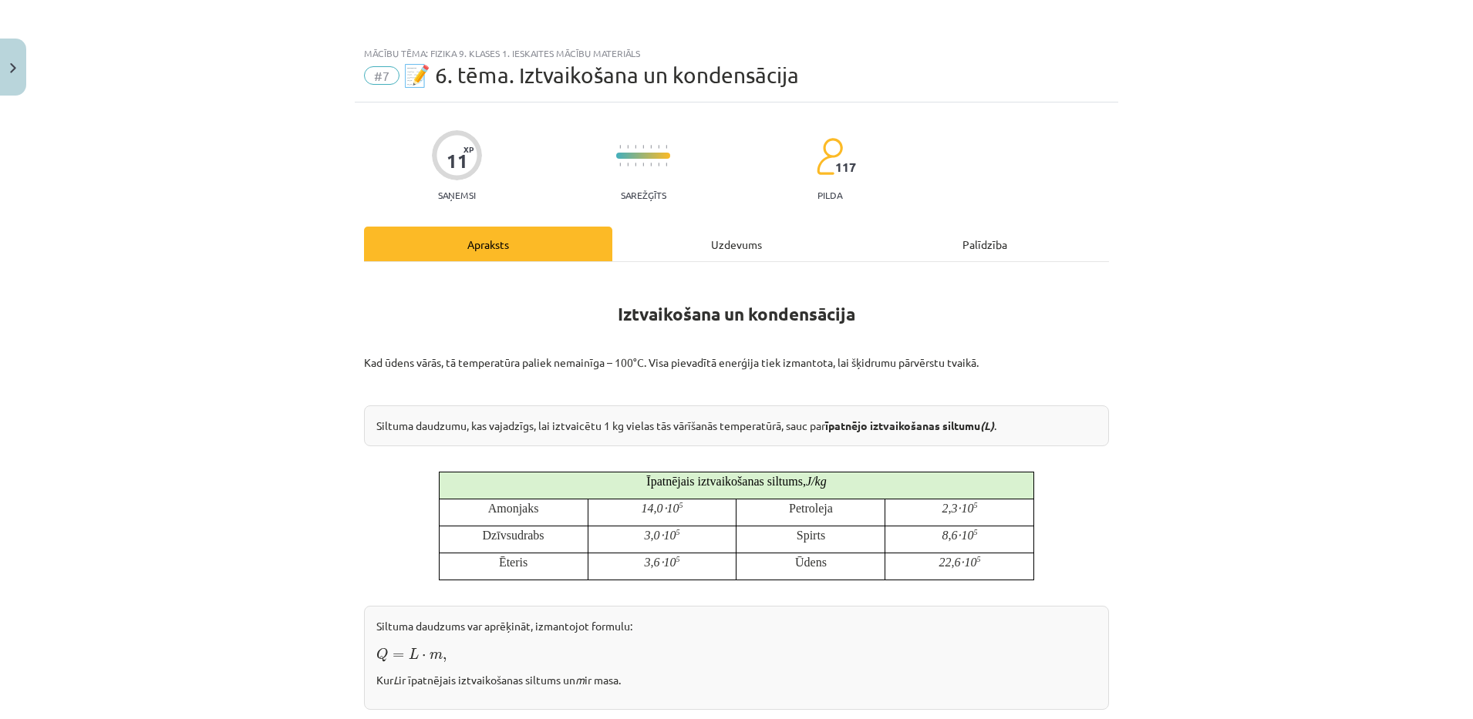
click at [259, 382] on div "Mācību tēma: Fizika 9. klases 1. ieskaites mācību materiāls #7 📝 6. tēma. Iztva…" at bounding box center [736, 359] width 1473 height 719
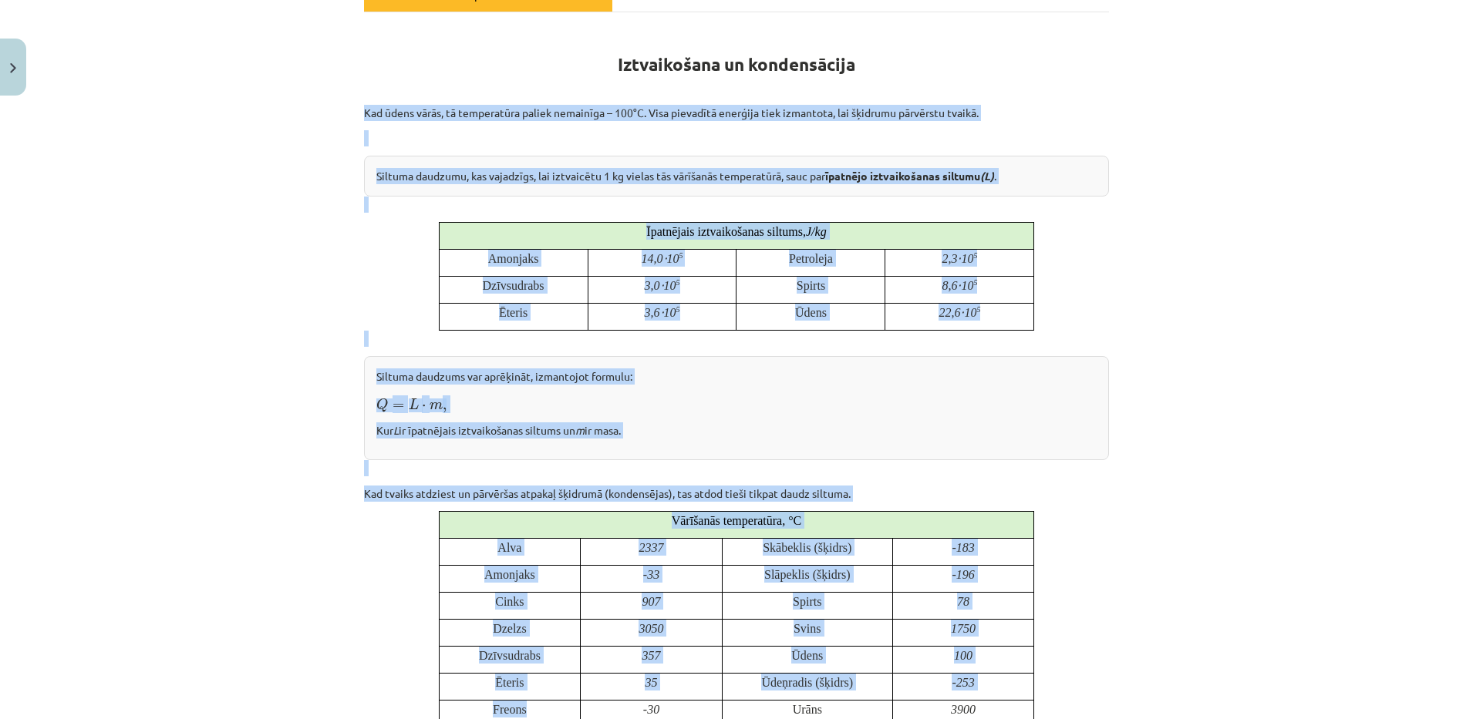
scroll to position [256, 0]
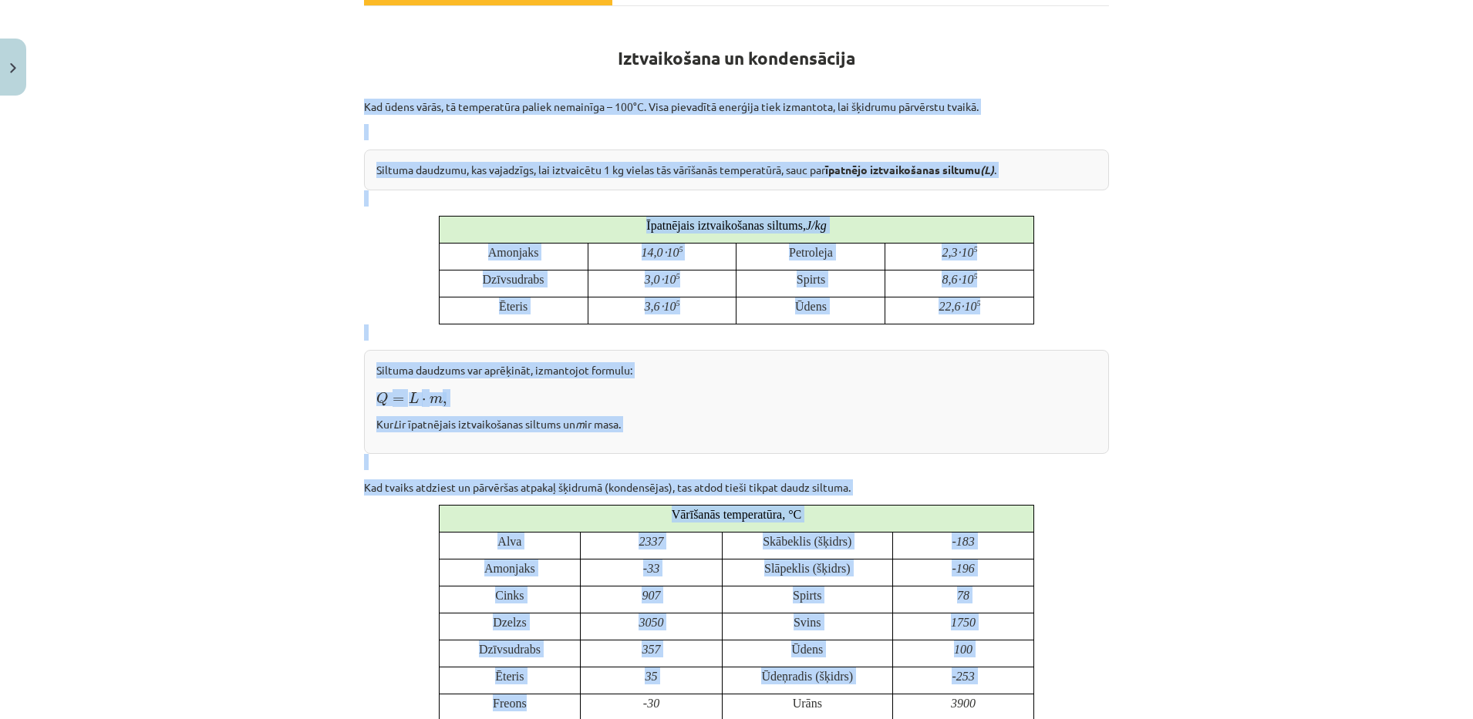
drag, startPoint x: 355, startPoint y: 357, endPoint x: 628, endPoint y: 414, distance: 278.1
click at [628, 414] on div "11 XP Saņemsi Sarežģīts 117 pilda Apraksts Uzdevums Palīdzība Iztvaikošana un k…" at bounding box center [736, 690] width 763 height 1686
copy div "Kad ūdens vārās, tā temperatūra paliek nemainīga – 100°C. Visa pievadītā enerģi…"
click at [1325, 436] on div "Mācību tēma: Fizika 9. klases 1. ieskaites mācību materiāls #7 📝 6. tēma. Iztva…" at bounding box center [736, 359] width 1473 height 719
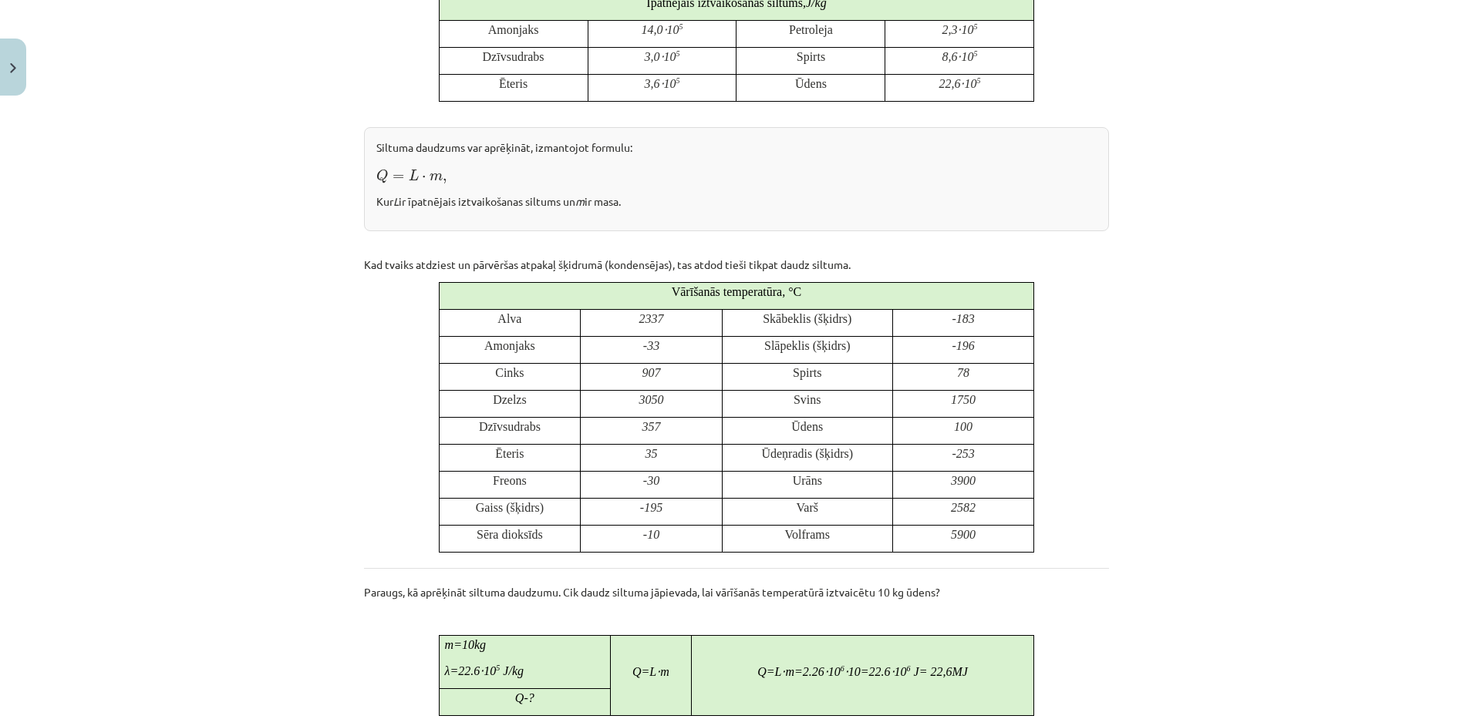
scroll to position [527, 0]
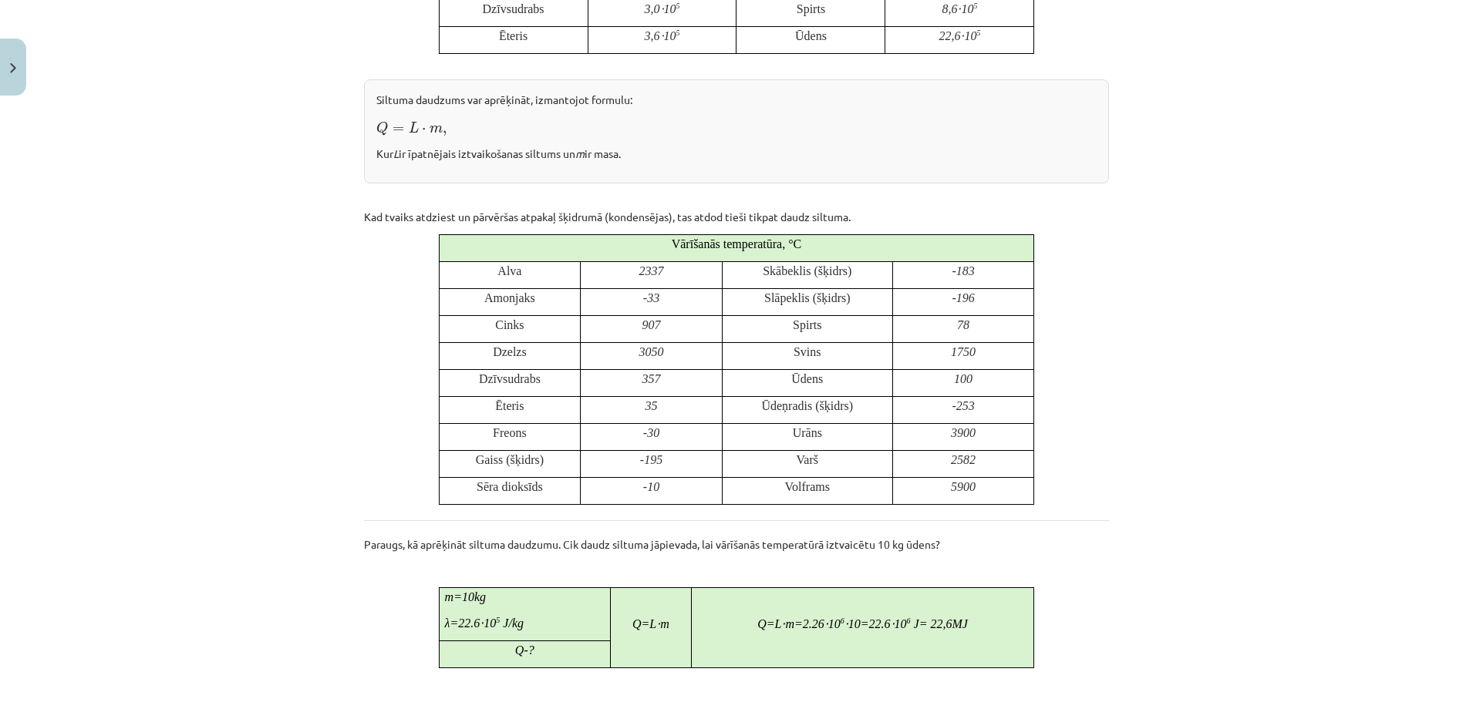
click at [364, 428] on div "Iztvaikošana un kondensācija Kad ūdens vārās, tā temperatūra paliek nemainīga –…" at bounding box center [736, 432] width 745 height 1366
click at [319, 261] on div "Mācību tēma: Fizika 9. klases 1. ieskaites mācību materiāls #7 📝 6. tēma. Iztva…" at bounding box center [736, 359] width 1473 height 719
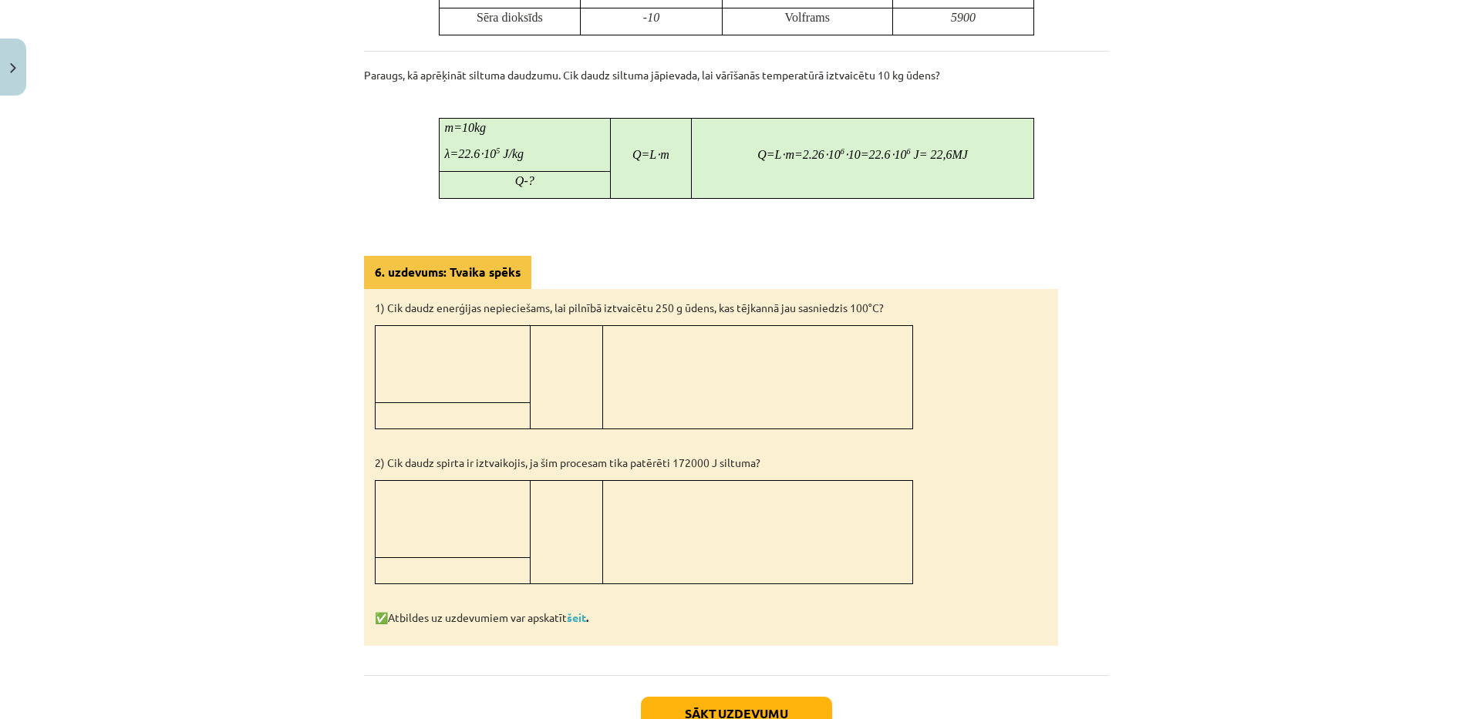
scroll to position [1039, 0]
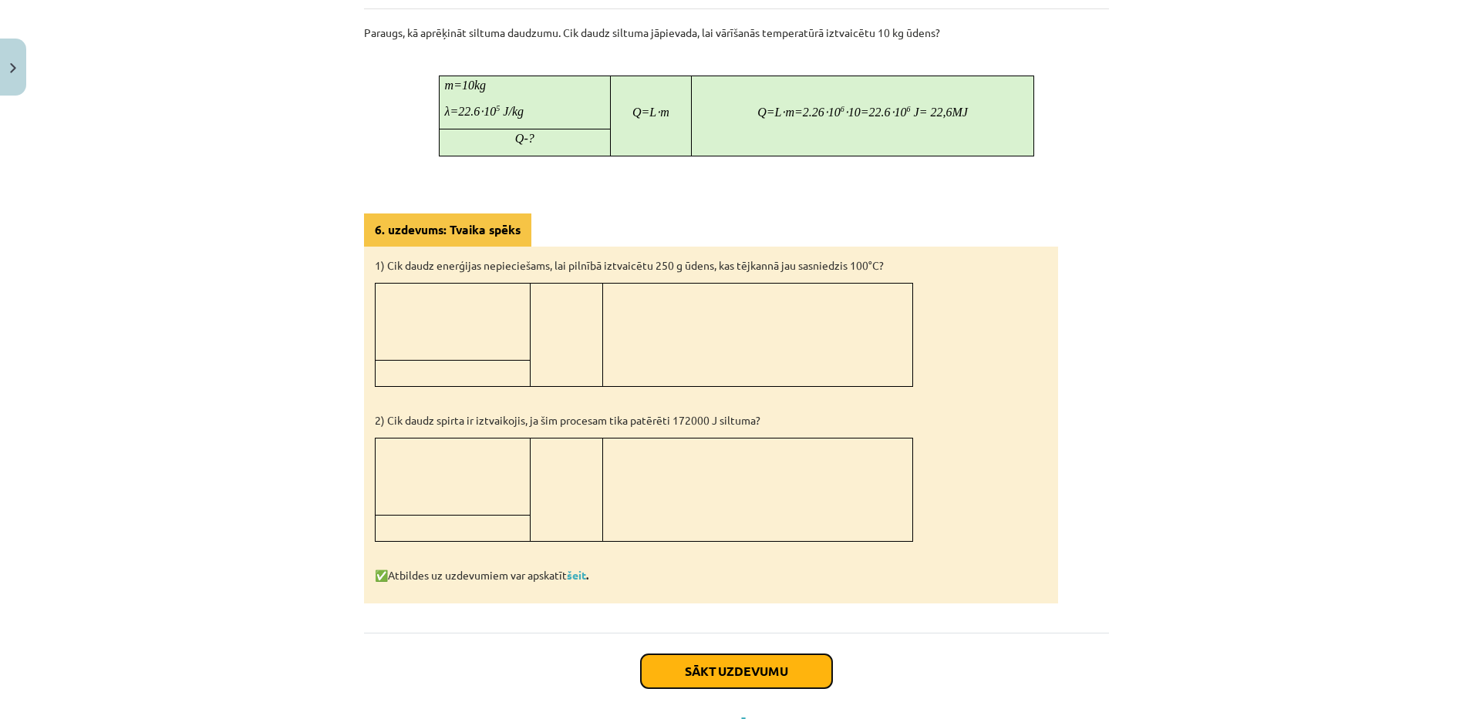
click at [782, 672] on button "Sākt uzdevumu" at bounding box center [736, 672] width 191 height 34
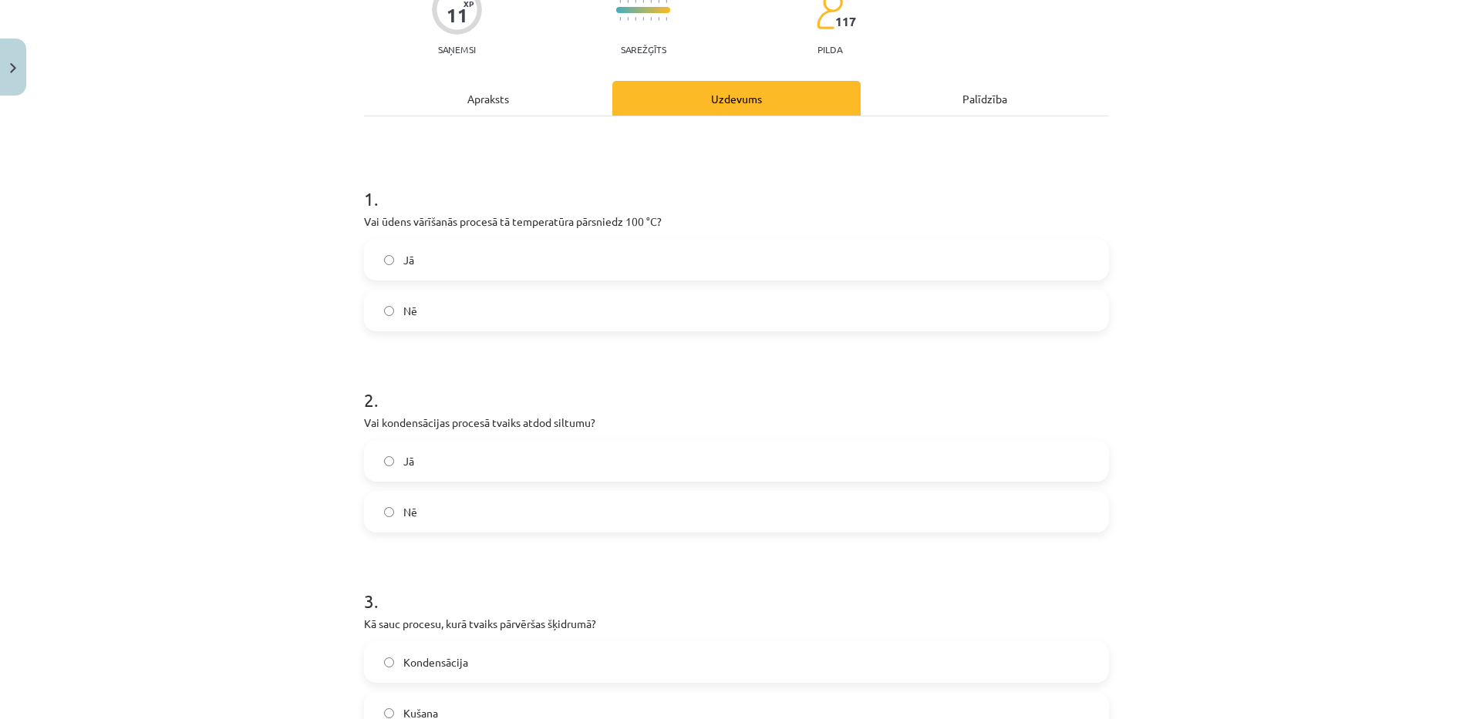
scroll to position [39, 0]
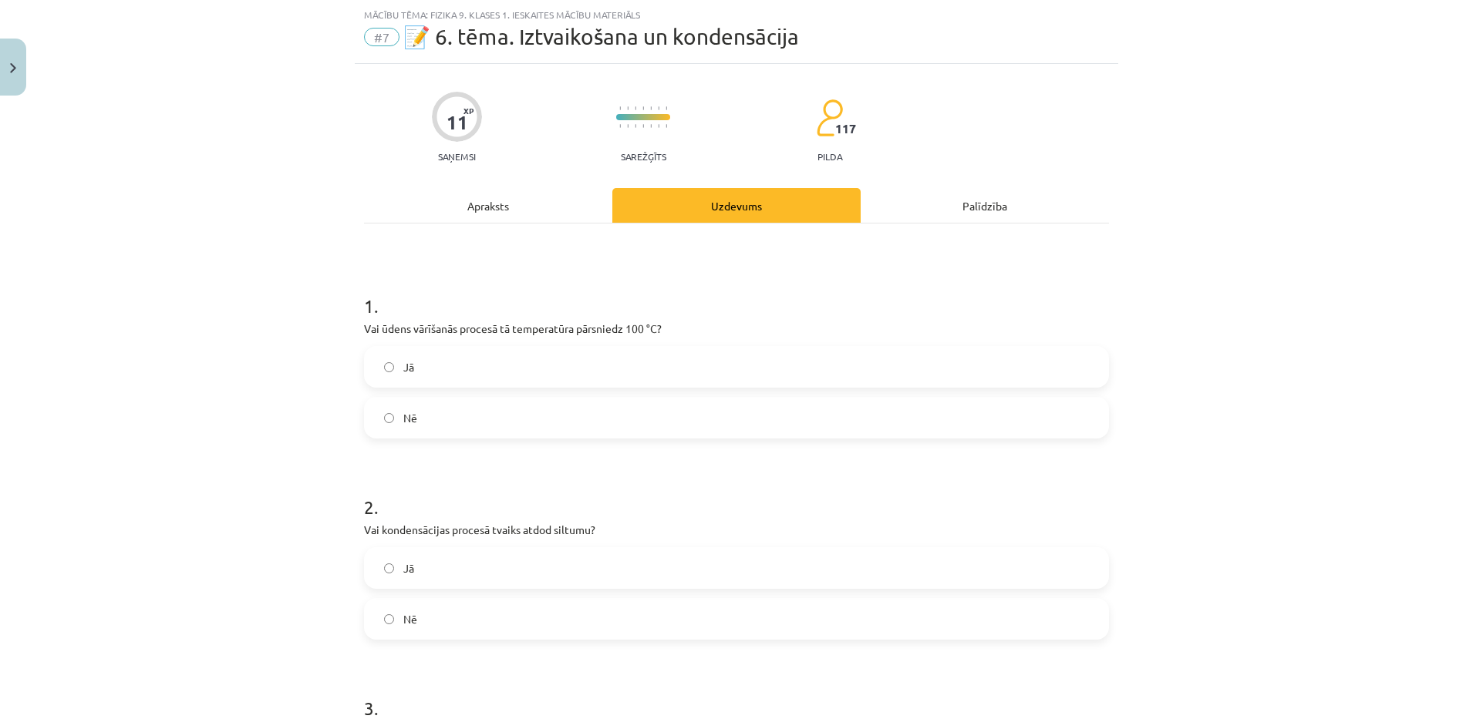
click at [411, 426] on label "Nē" at bounding box center [736, 418] width 742 height 39
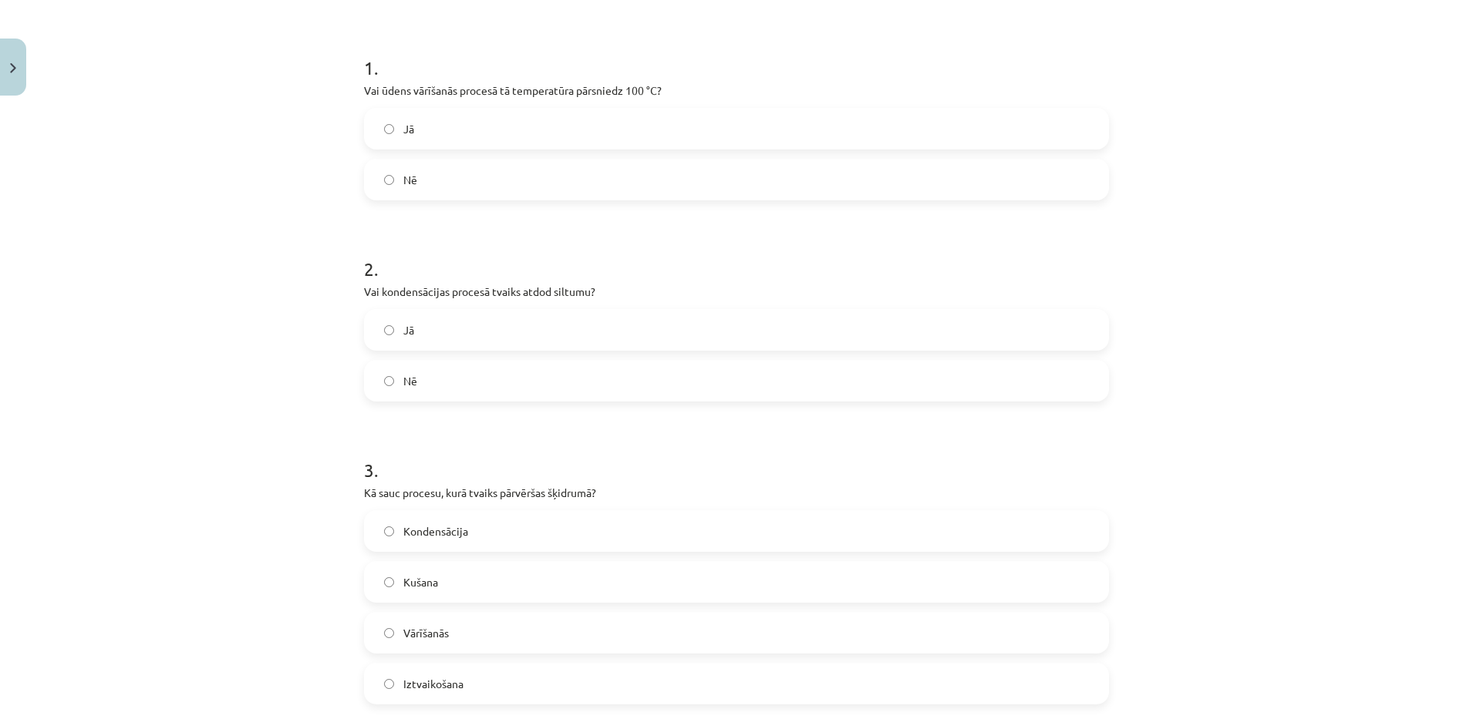
scroll to position [371, 0]
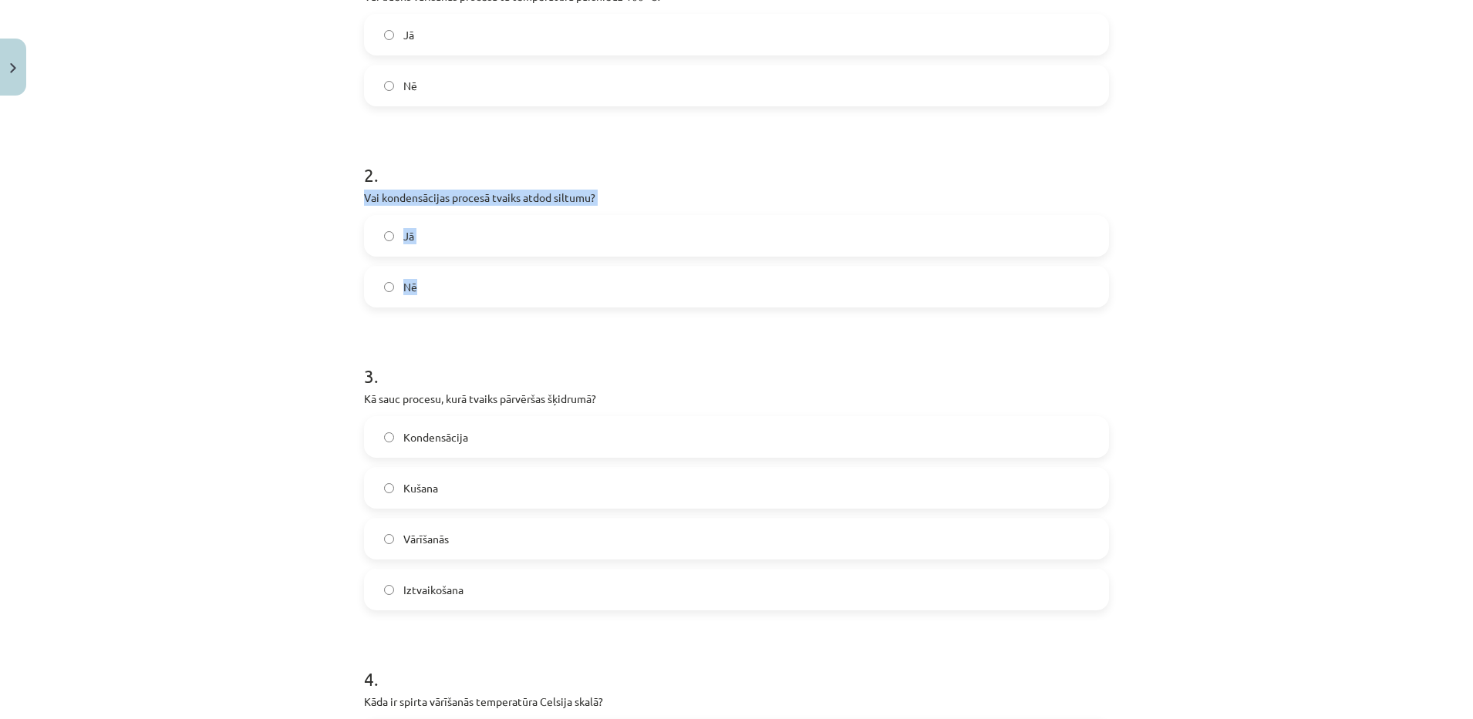
drag, startPoint x: 342, startPoint y: 191, endPoint x: 467, endPoint y: 285, distance: 156.5
click at [467, 285] on div "Mācību tēma: Fizika 9. klases 1. ieskaites mācību materiāls #7 📝 6. tēma. Iztva…" at bounding box center [736, 359] width 1473 height 719
copy div "Vai kondensācijas procesā tvaiks atdod siltumu? Jā Nē"
click at [454, 228] on label "Jā" at bounding box center [736, 236] width 742 height 39
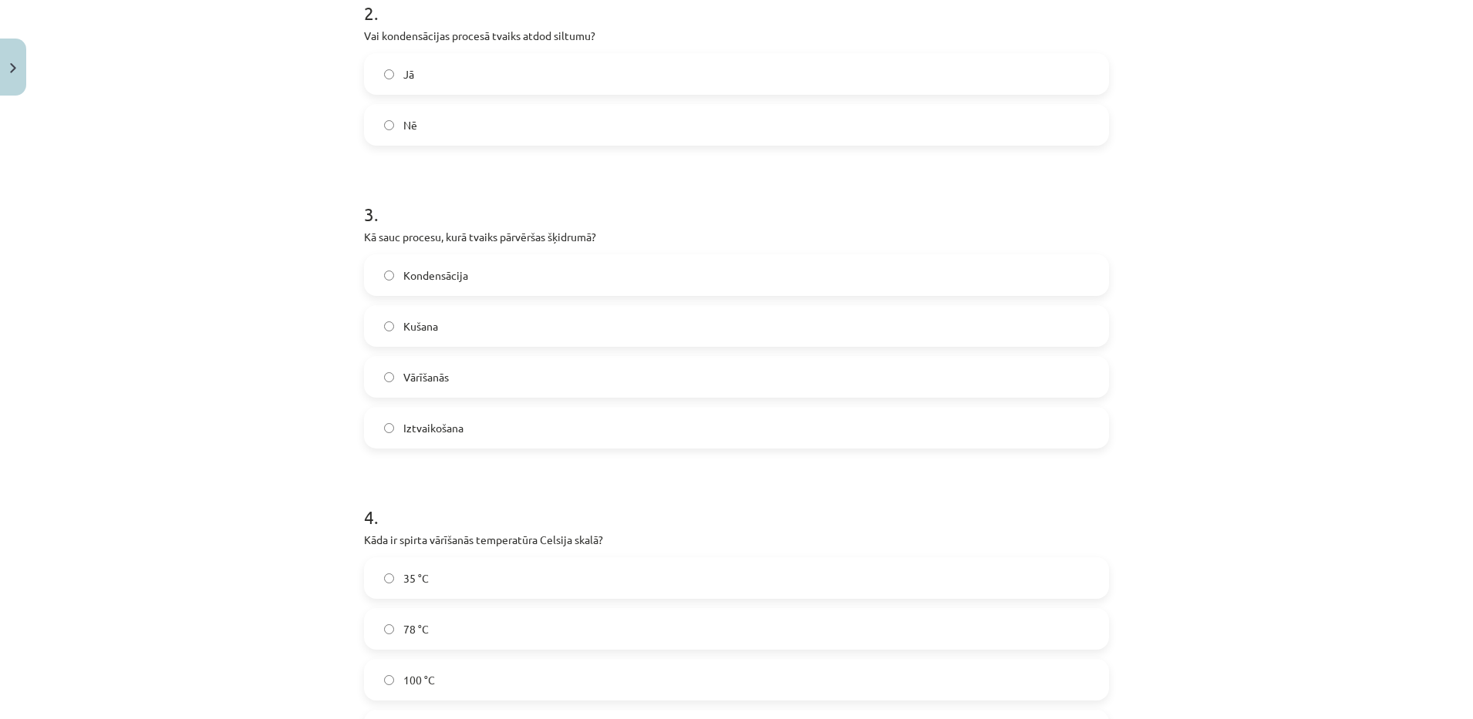
scroll to position [554, 0]
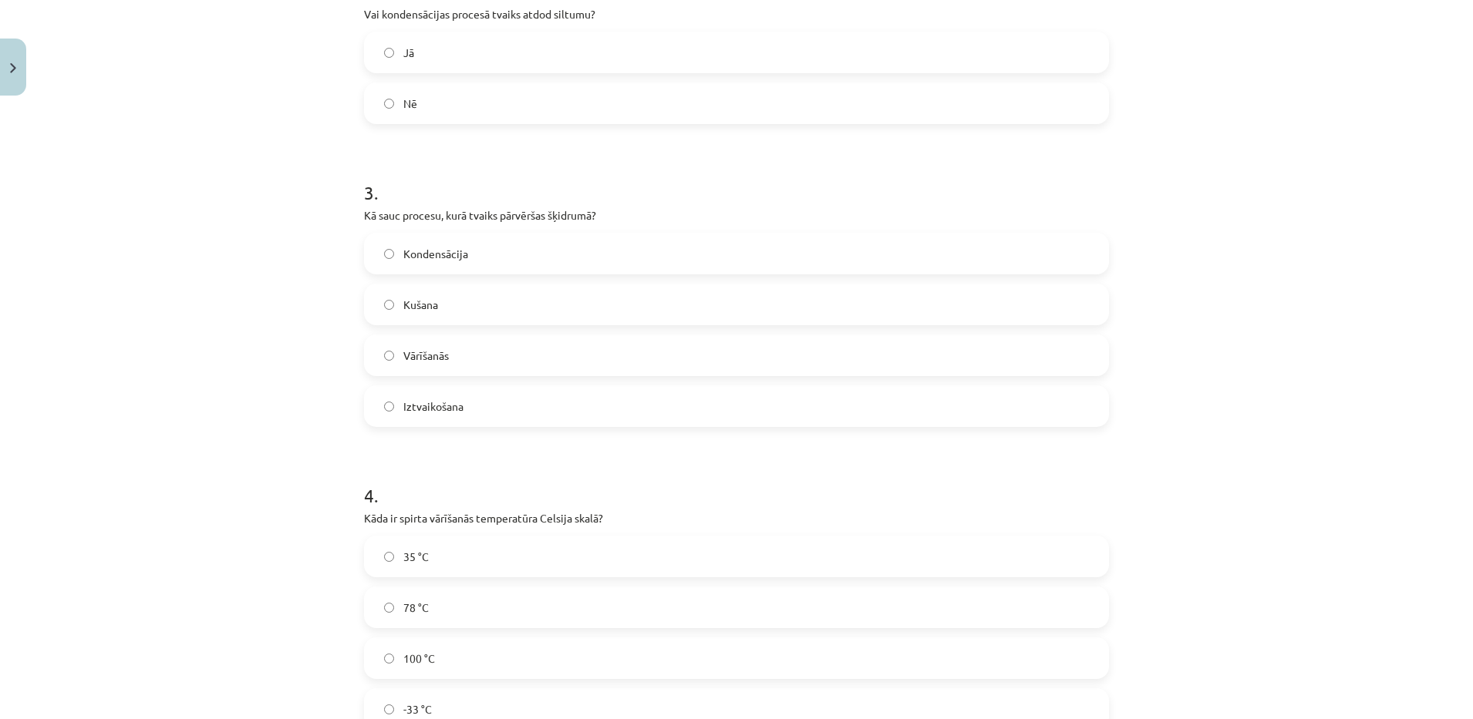
click at [394, 261] on label "Kondensācija" at bounding box center [736, 253] width 742 height 39
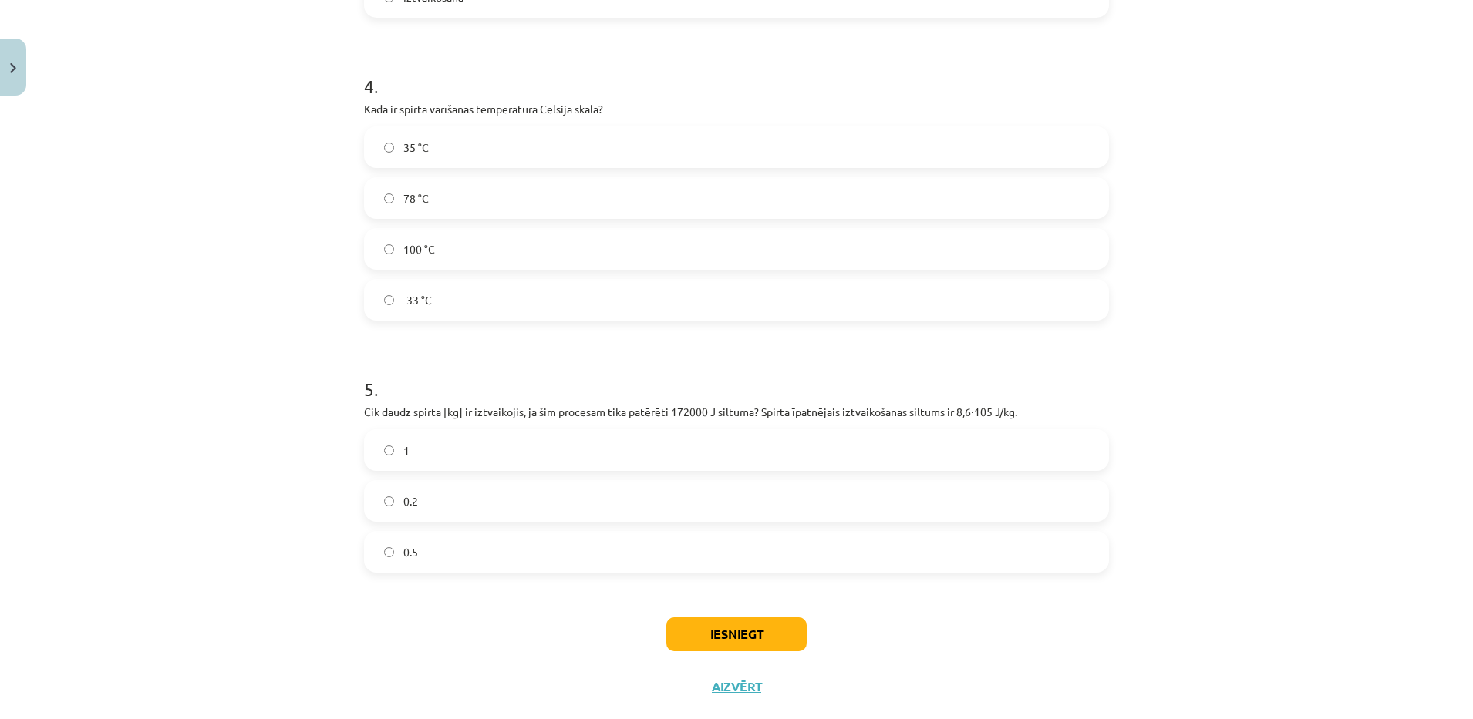
scroll to position [966, 0]
click at [485, 148] on label "35 °C" at bounding box center [736, 145] width 742 height 39
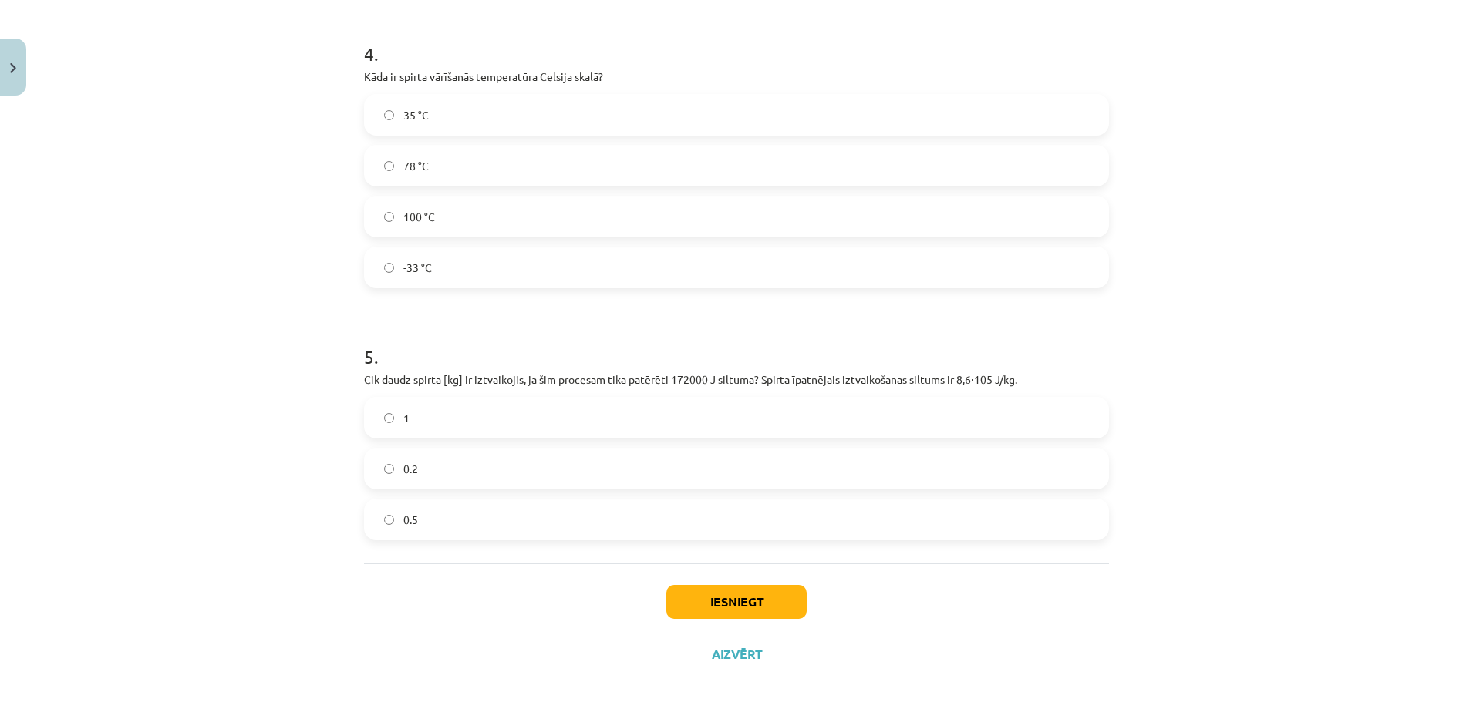
click at [460, 473] on label "0.2" at bounding box center [736, 469] width 742 height 39
click at [721, 592] on button "Iesniegt" at bounding box center [736, 602] width 140 height 34
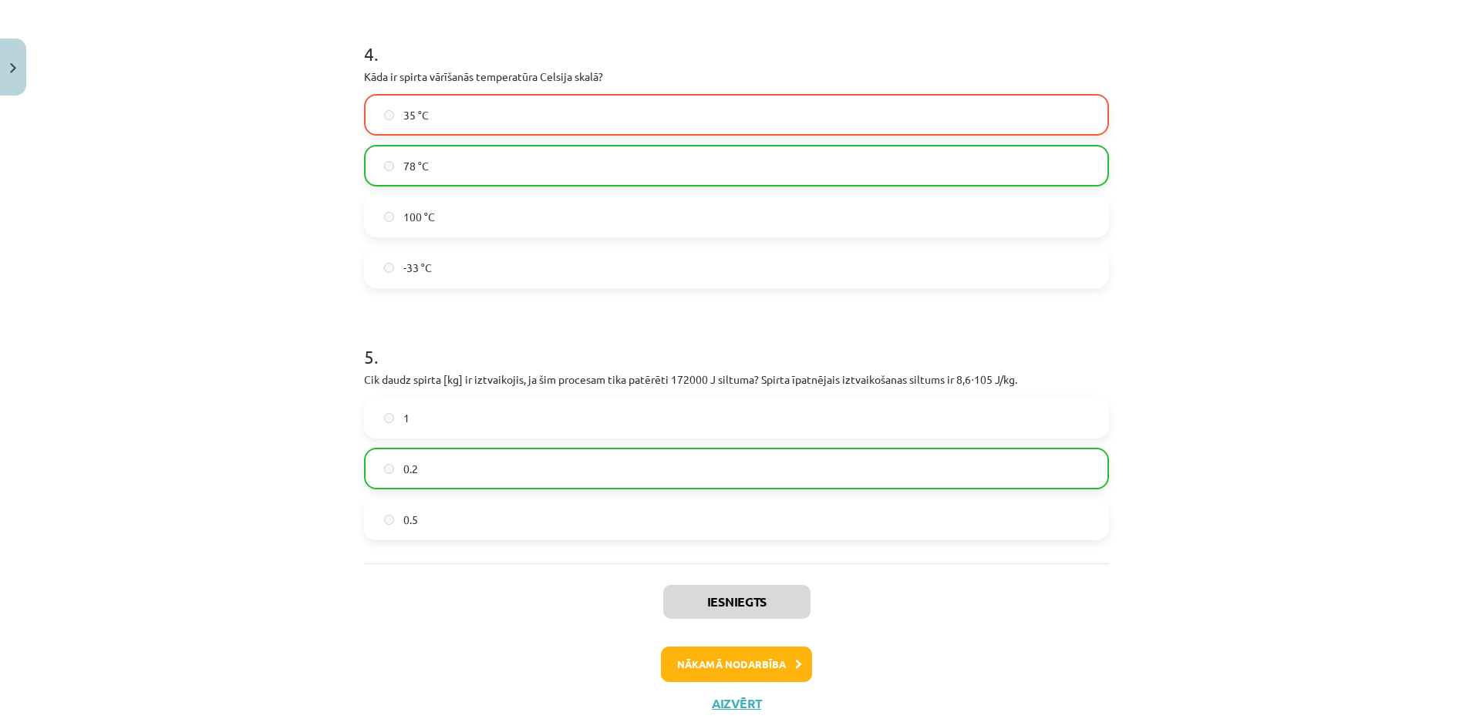
click at [1430, 436] on div "Mācību tēma: Fizika 9. klases 1. ieskaites mācību materiāls #7 📝 6. tēma. Iztva…" at bounding box center [736, 359] width 1473 height 719
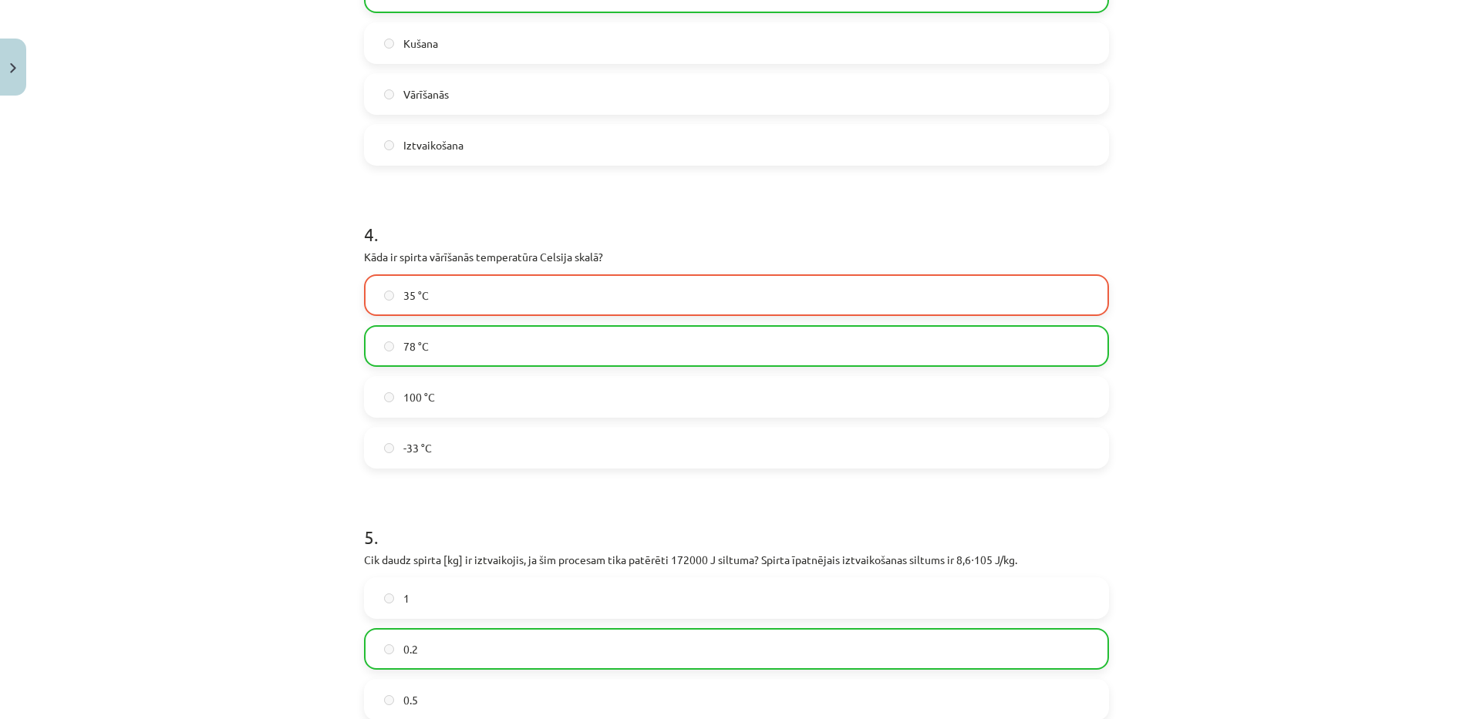
scroll to position [1046, 0]
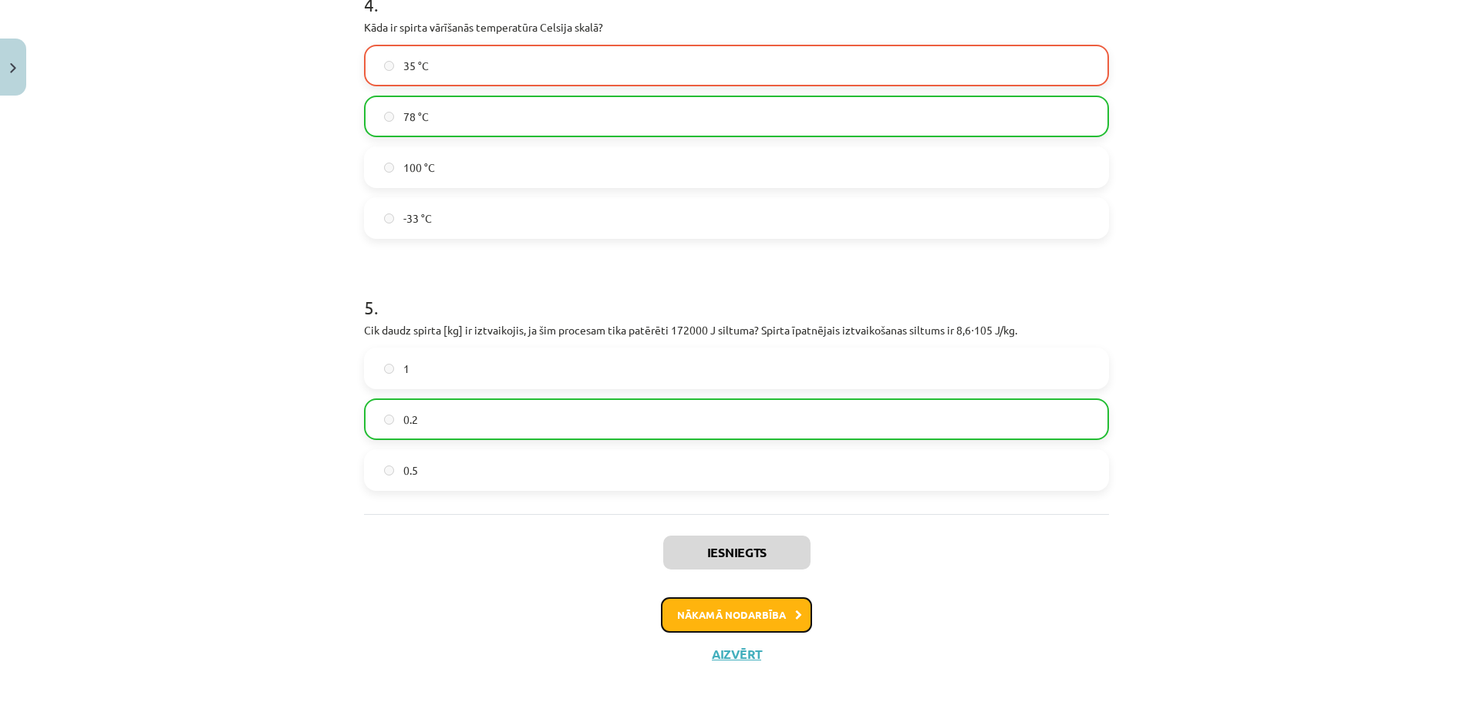
click at [705, 607] on button "Nākamā nodarbība" at bounding box center [736, 615] width 151 height 35
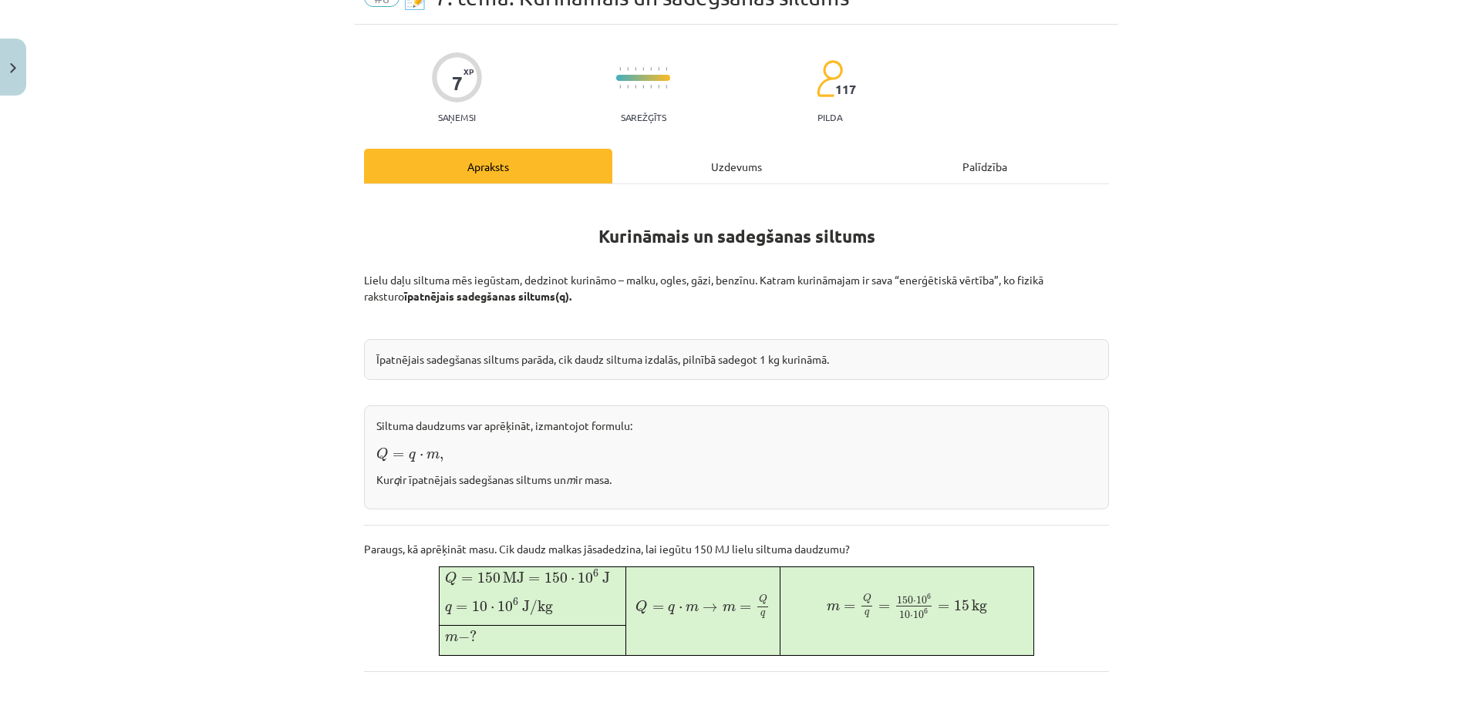
scroll to position [0, 0]
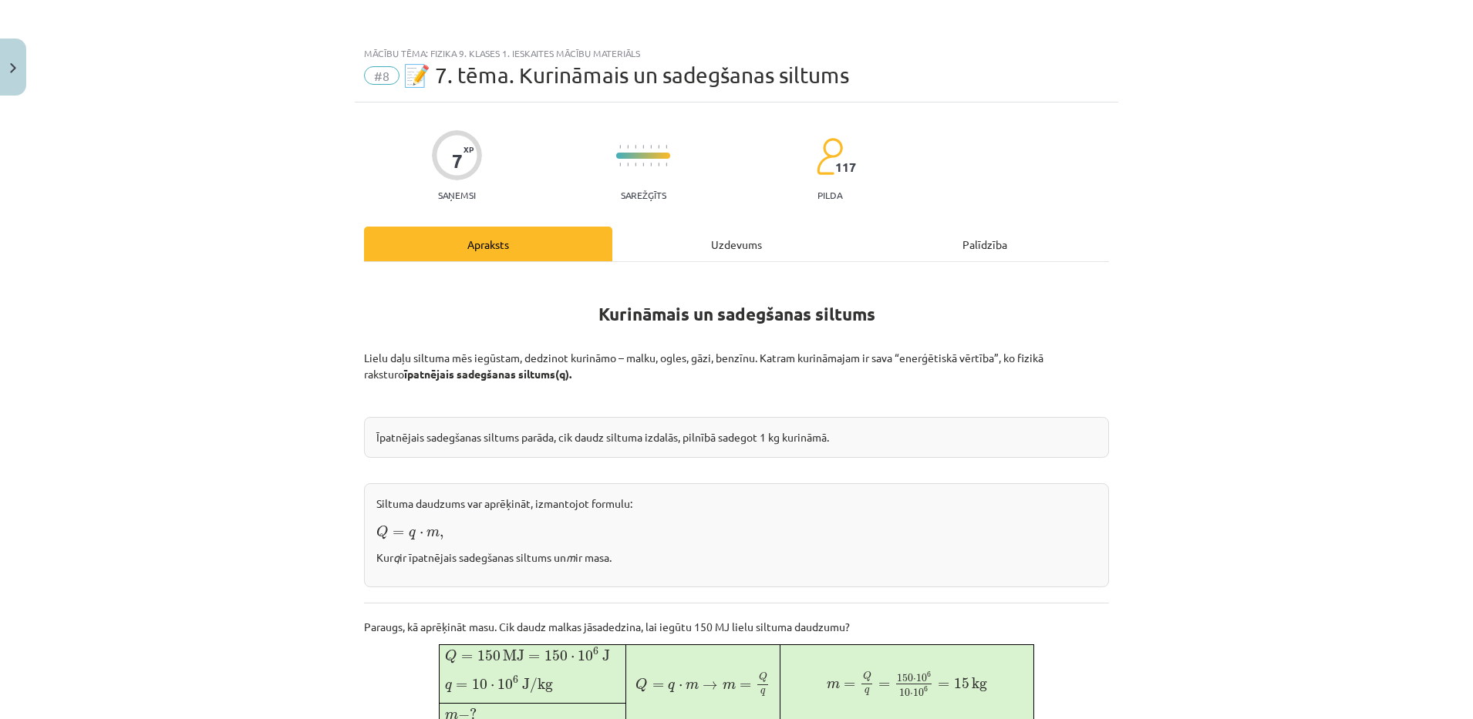
click at [716, 251] on div "Uzdevums" at bounding box center [736, 244] width 248 height 35
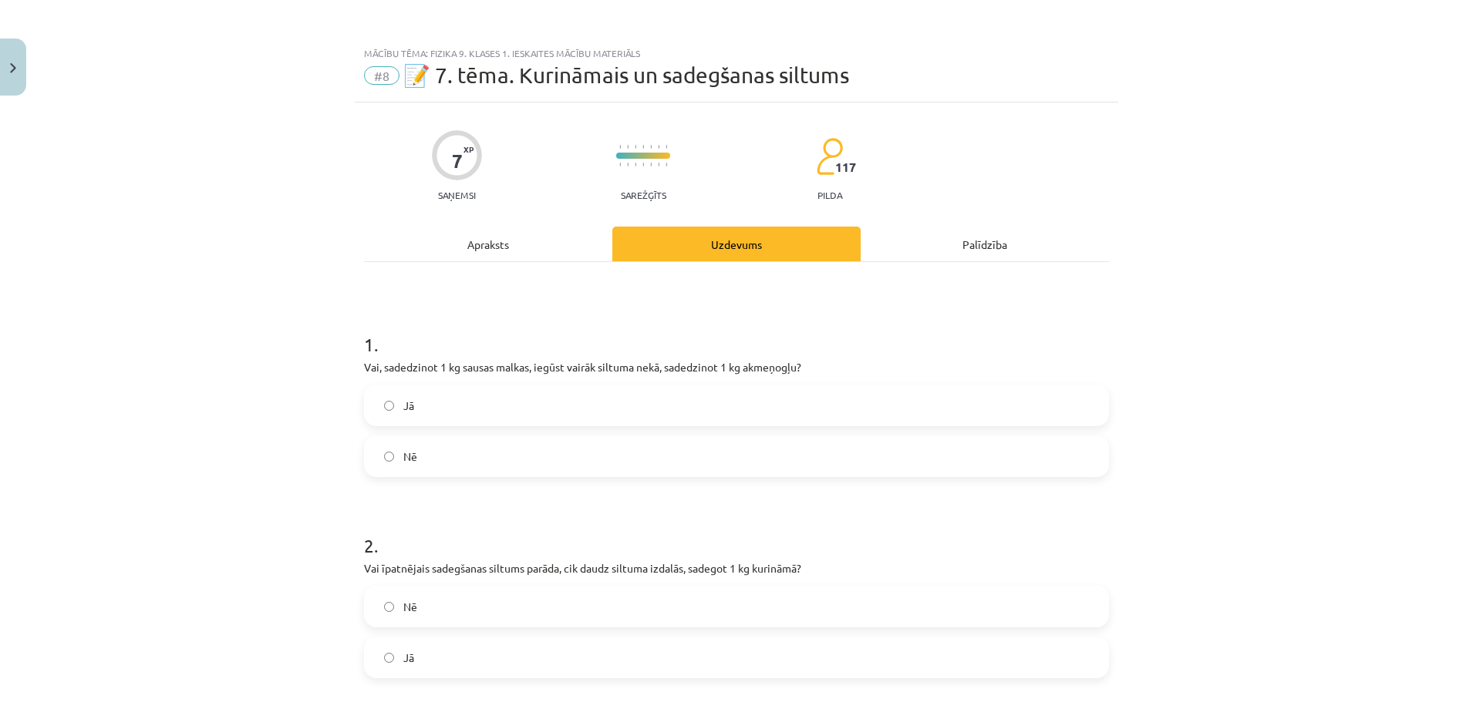
scroll to position [39, 0]
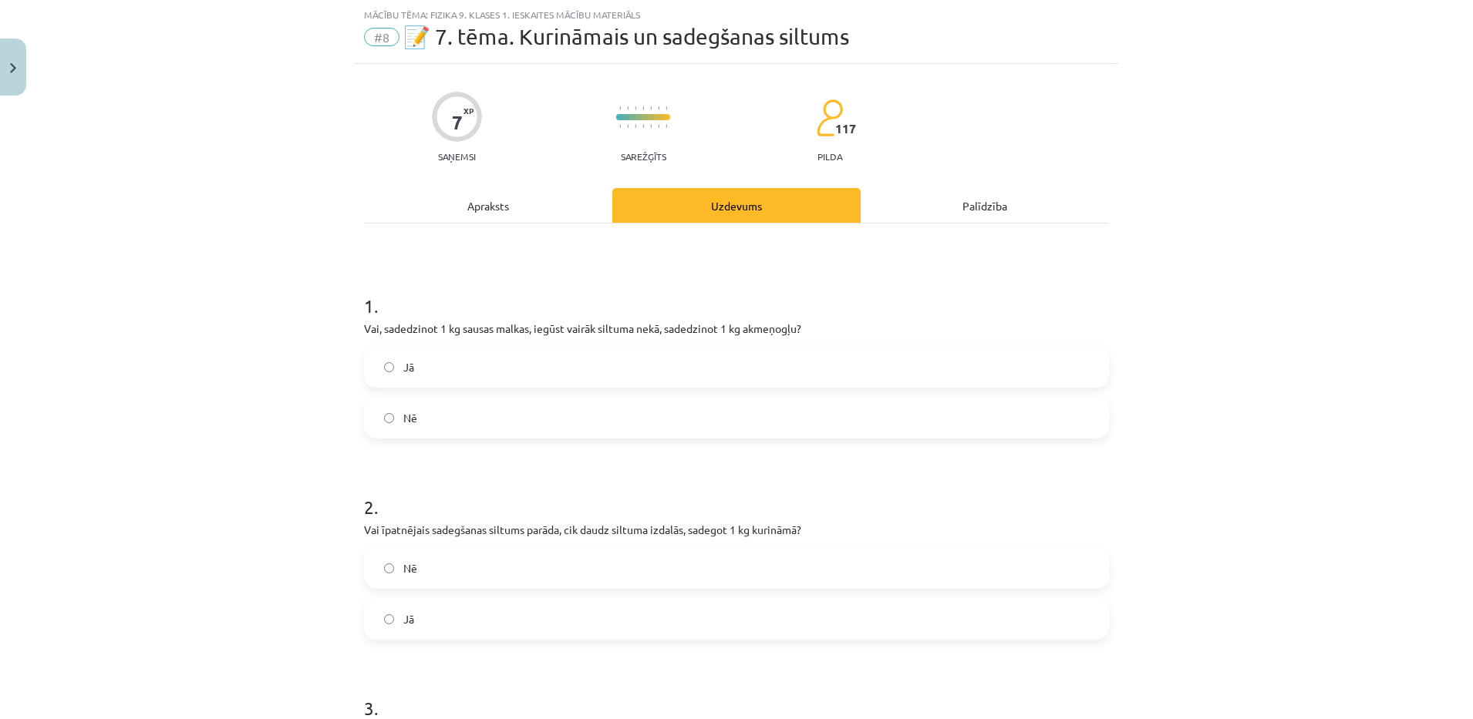
click at [466, 214] on div "Apraksts" at bounding box center [488, 205] width 248 height 35
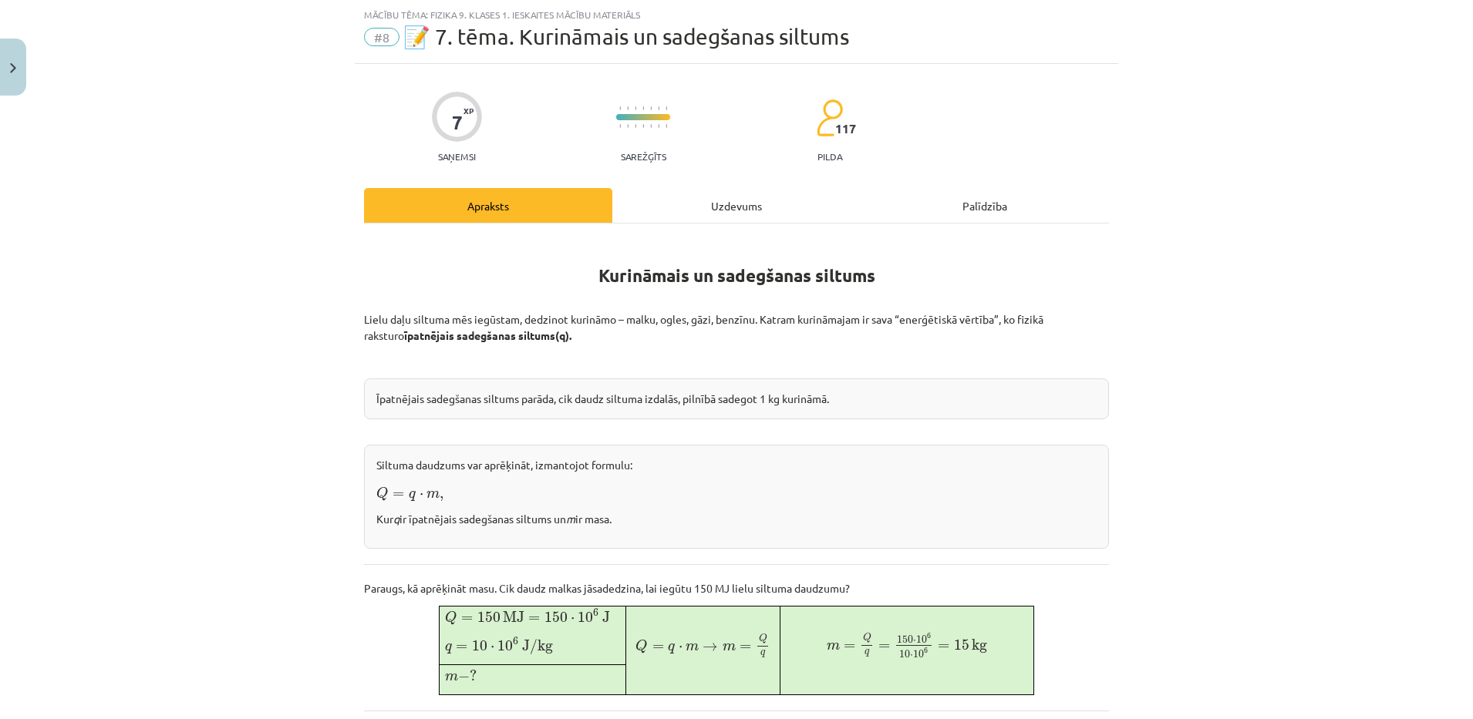
click at [466, 214] on div "Apraksts" at bounding box center [488, 205] width 248 height 35
click at [235, 260] on div "Mācību tēma: Fizika 9. klases 1. ieskaites mācību materiāls #8 📝 7. tēma. Kurin…" at bounding box center [736, 359] width 1473 height 719
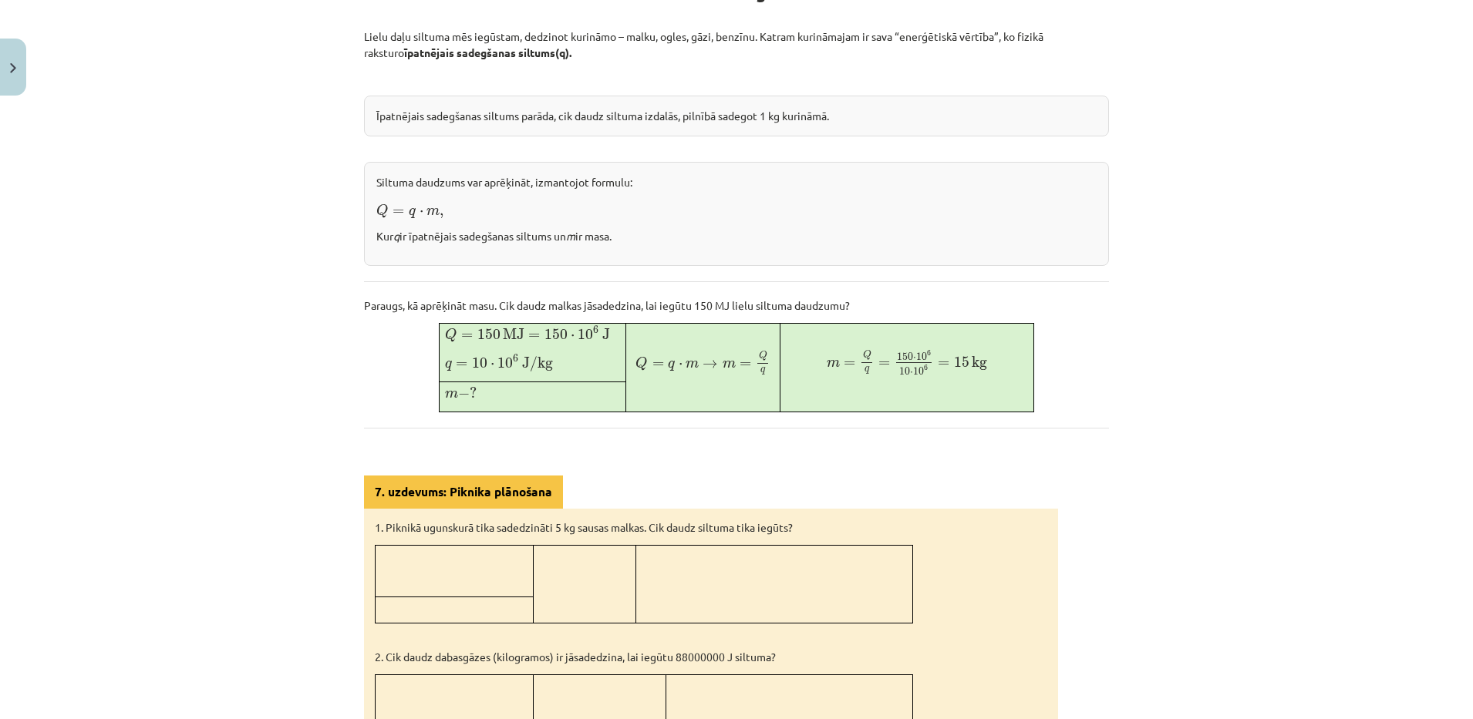
scroll to position [348, 0]
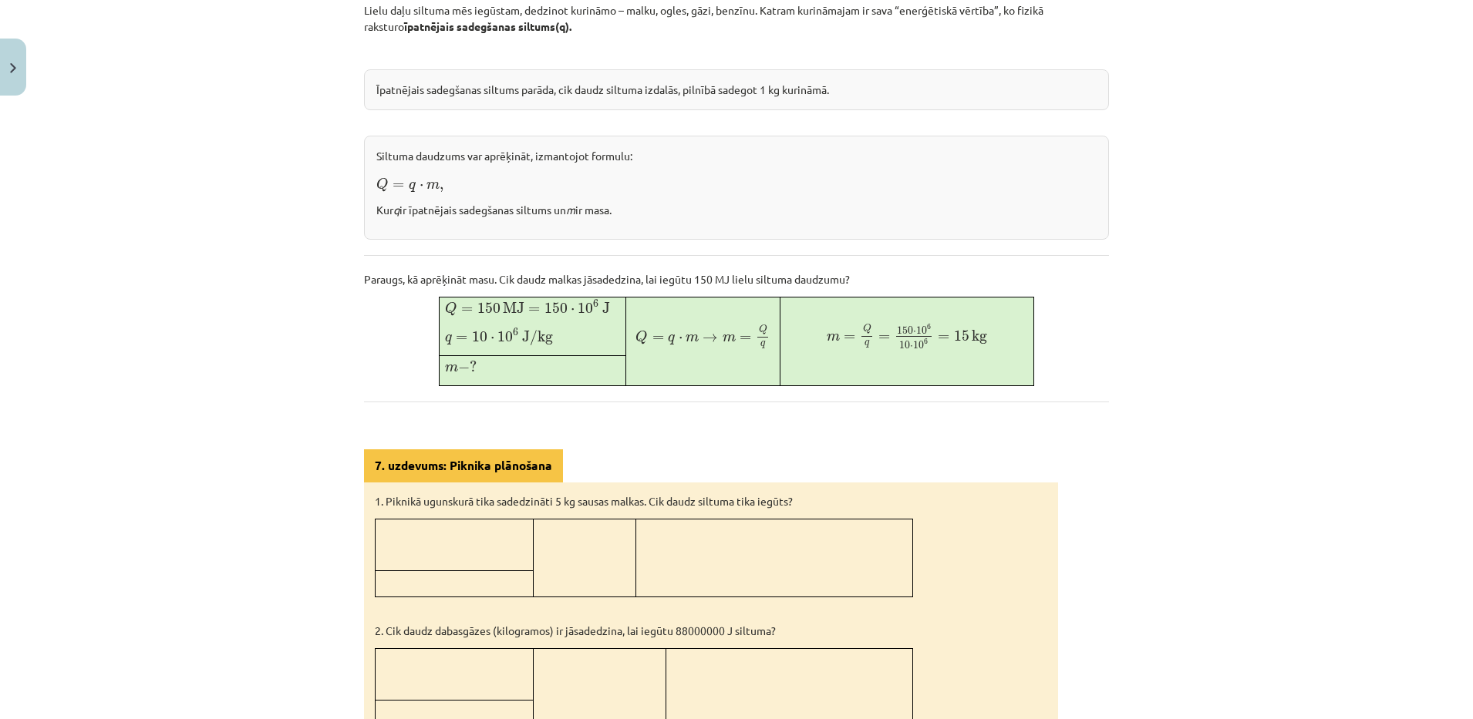
click at [281, 160] on div "Mācību tēma: Fizika 9. klases 1. ieskaites mācību materiāls #8 📝 7. tēma. Kurin…" at bounding box center [736, 359] width 1473 height 719
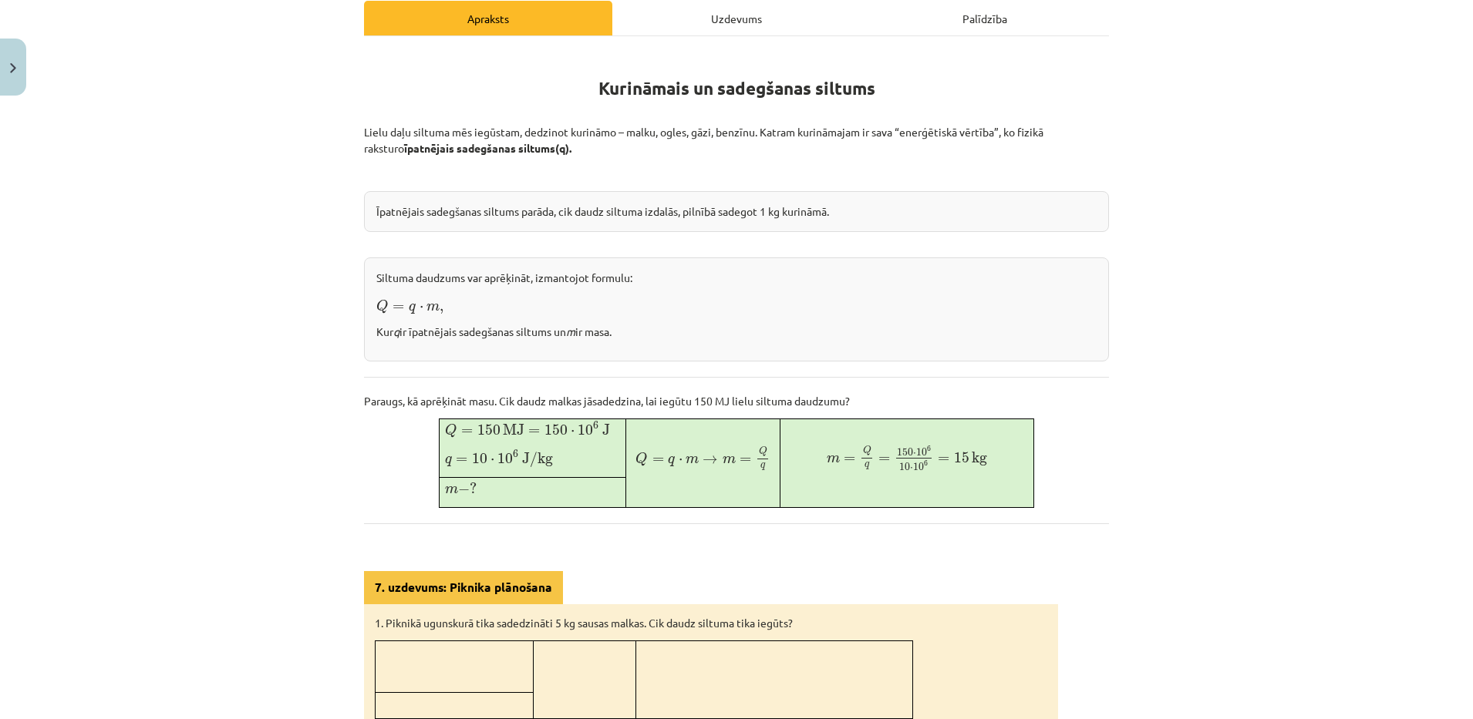
scroll to position [227, 0]
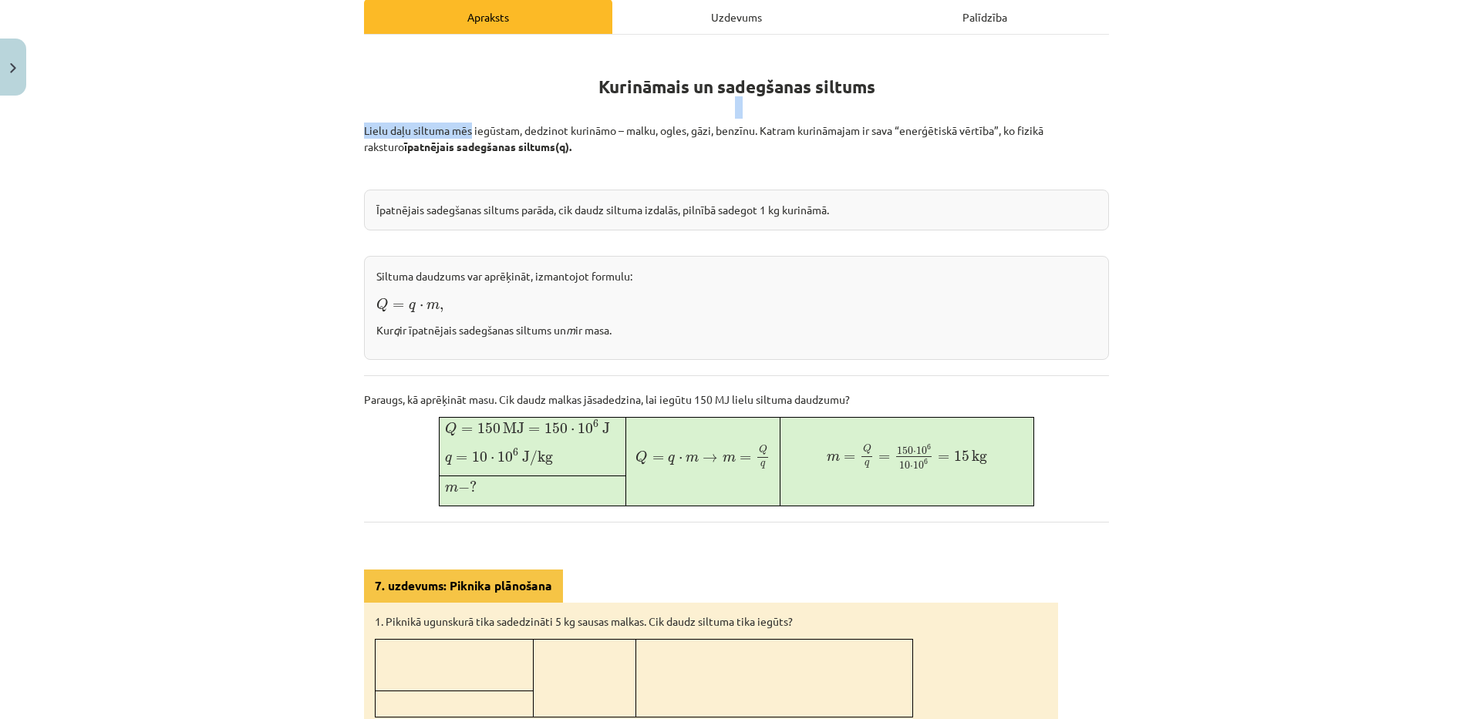
drag, startPoint x: 346, startPoint y: 109, endPoint x: 463, endPoint y: 130, distance: 118.3
click at [463, 130] on div "Mācību tēma: Fizika 9. klases 1. ieskaites mācību materiāls #8 📝 7. tēma. Kurin…" at bounding box center [736, 359] width 1473 height 719
click at [249, 338] on div "Mācību tēma: Fizika 9. klases 1. ieskaites mācību materiāls #8 📝 7. tēma. Kurin…" at bounding box center [736, 359] width 1473 height 719
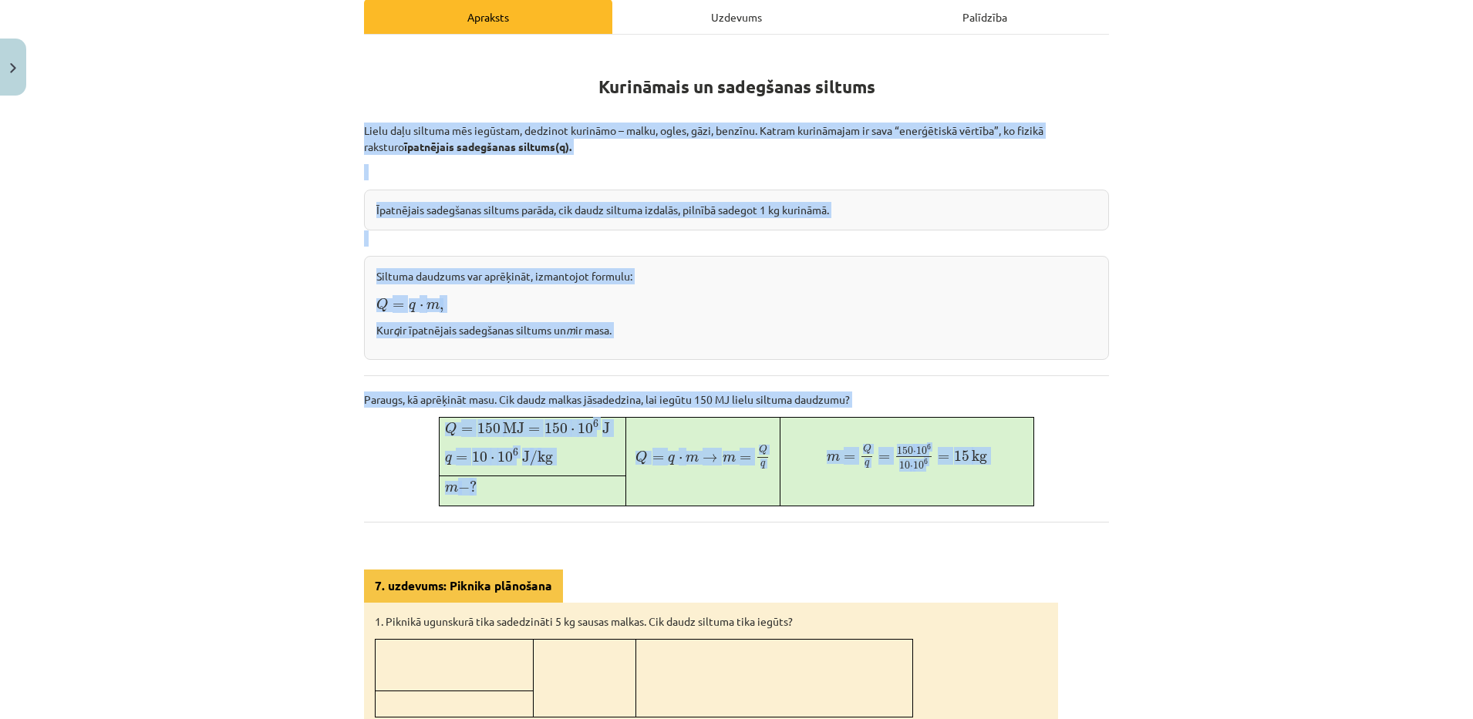
drag, startPoint x: 349, startPoint y: 122, endPoint x: 477, endPoint y: 486, distance: 385.8
click at [477, 486] on div "7 XP Saņemsi Sarežģīts 117 pilda Apraksts Uzdevums Palīdzība Kurināmais un sade…" at bounding box center [736, 530] width 763 height 1310
copy div "Lielu daļu siltuma mēs iegūstam, dedzinot kurināmo – malku, ogles, gāzi, benzīn…"
click at [148, 214] on div "Mācību tēma: Fizika 9. klases 1. ieskaites mācību materiāls #8 📝 7. tēma. Kurin…" at bounding box center [736, 359] width 1473 height 719
